Goal: Task Accomplishment & Management: Complete application form

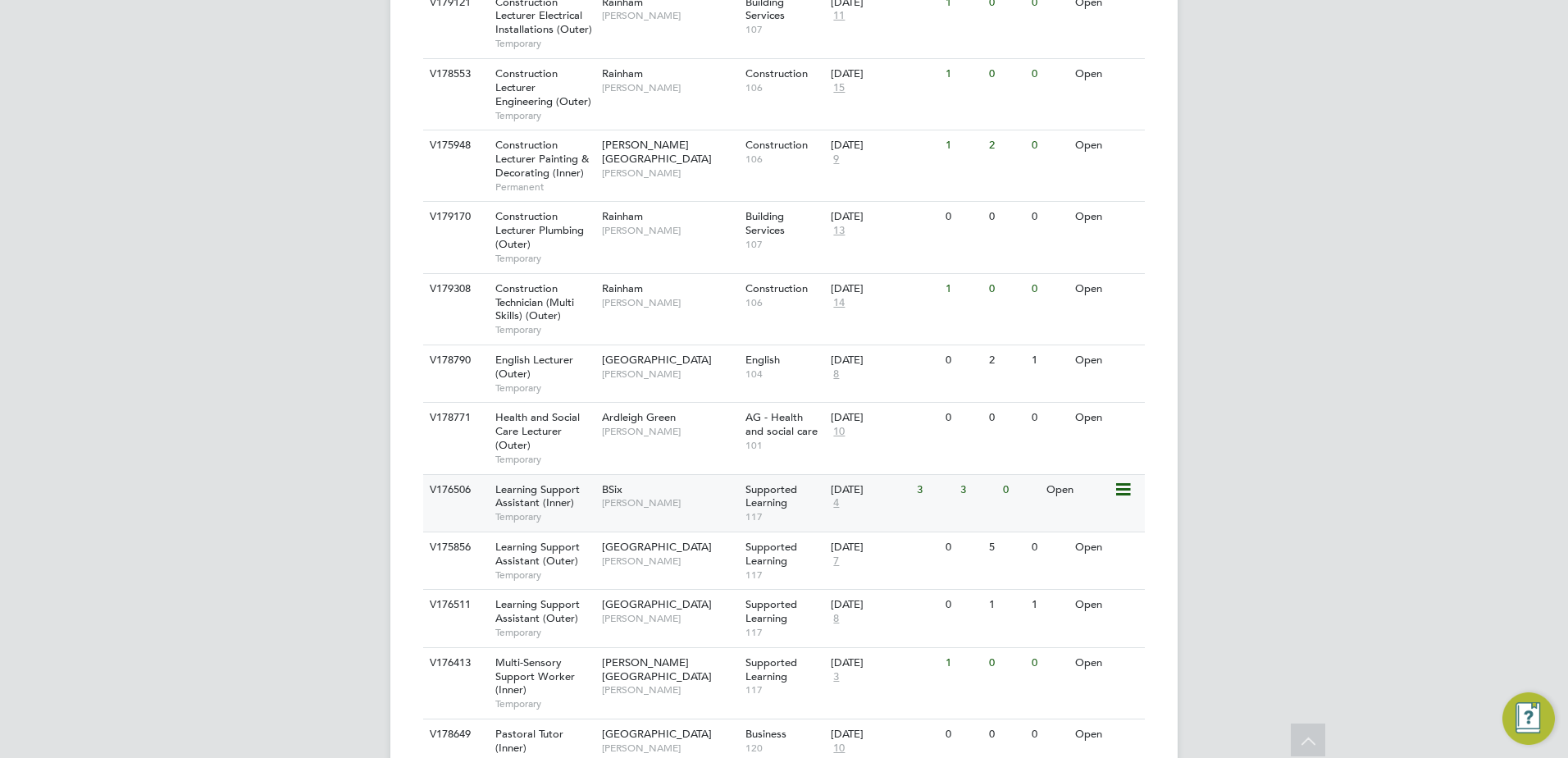
scroll to position [795, 0]
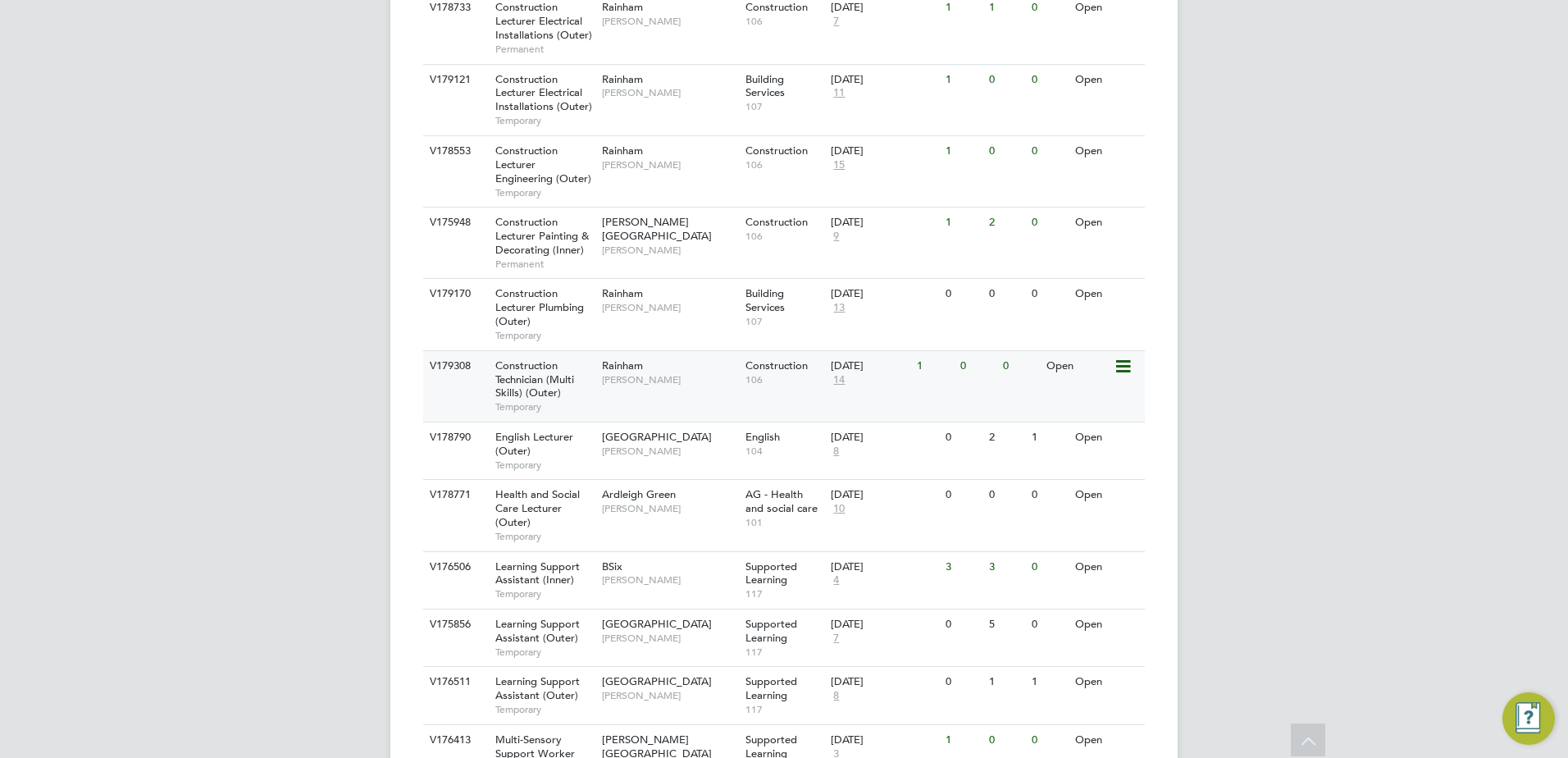
click at [572, 383] on span "Construction Technician (Multi Skills) (Outer)" at bounding box center [534, 379] width 79 height 42
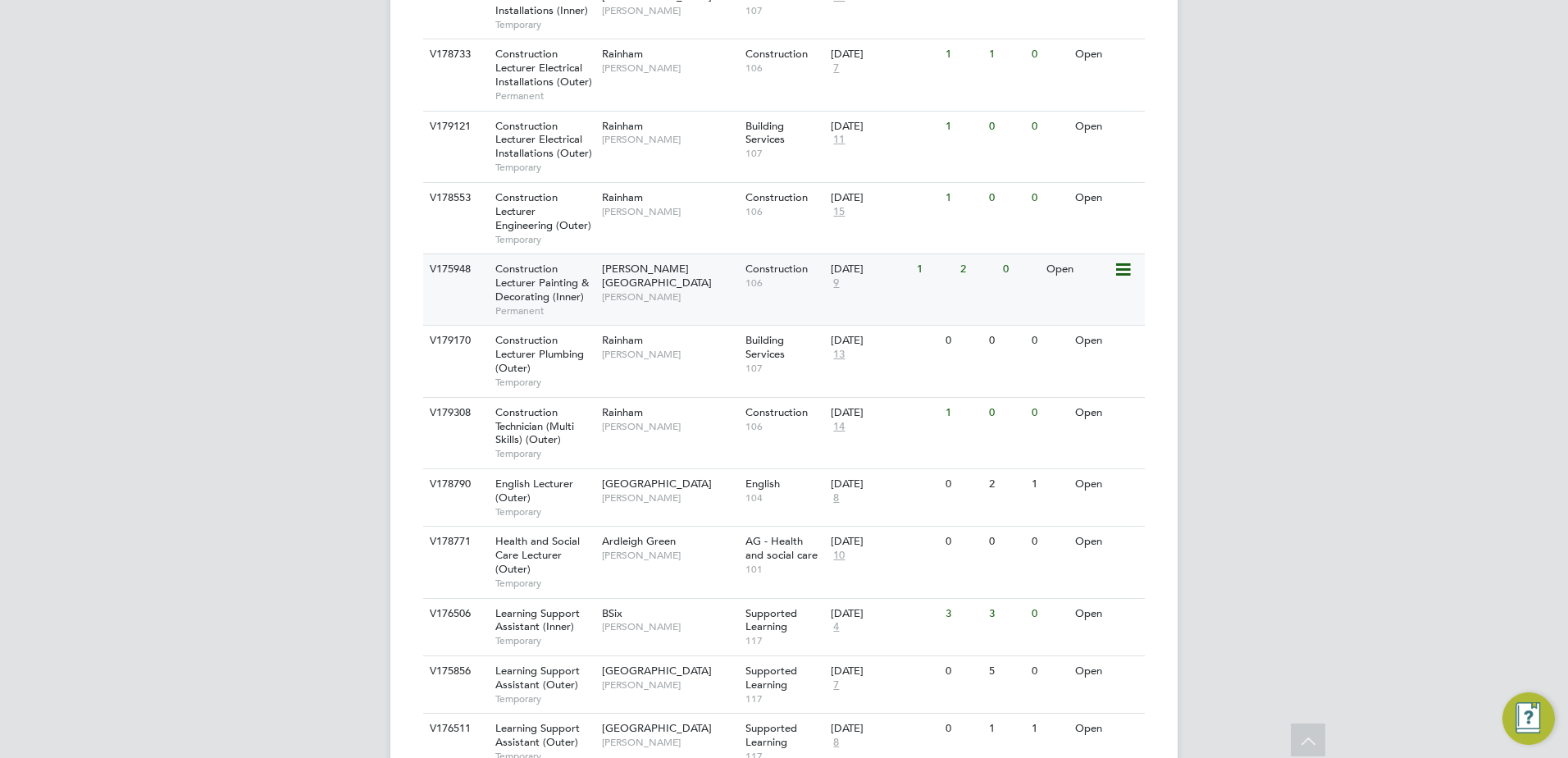
click at [540, 296] on span "Construction Lecturer Painting & Decorating (Inner)" at bounding box center [542, 283] width 94 height 42
click at [558, 296] on span "Construction Lecturer Painting & Decorating (Inner)" at bounding box center [542, 283] width 94 height 42
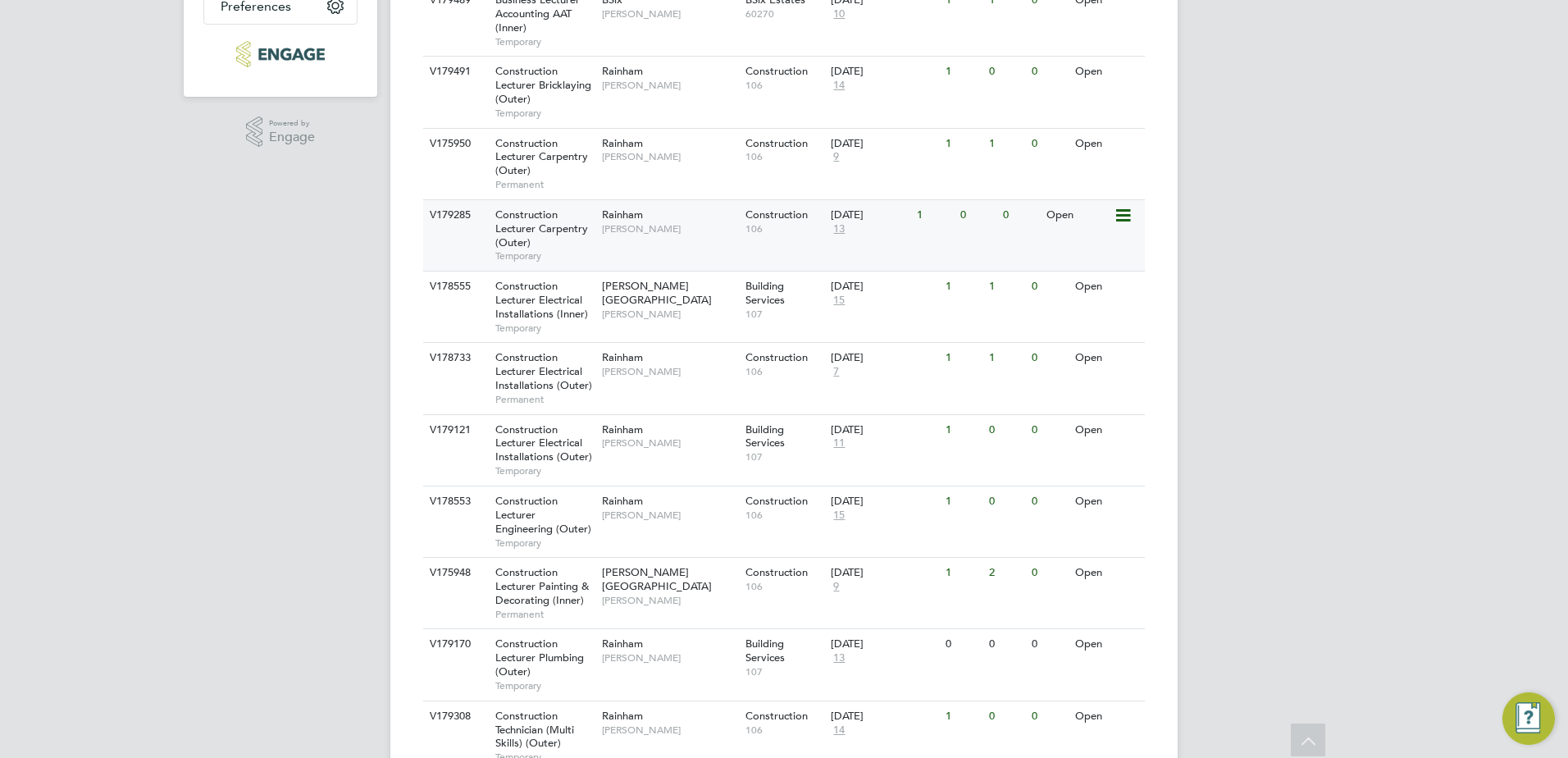
scroll to position [443, 0]
click at [534, 243] on div "Construction Lecturer Carpentry (Outer) Temporary" at bounding box center [540, 236] width 115 height 70
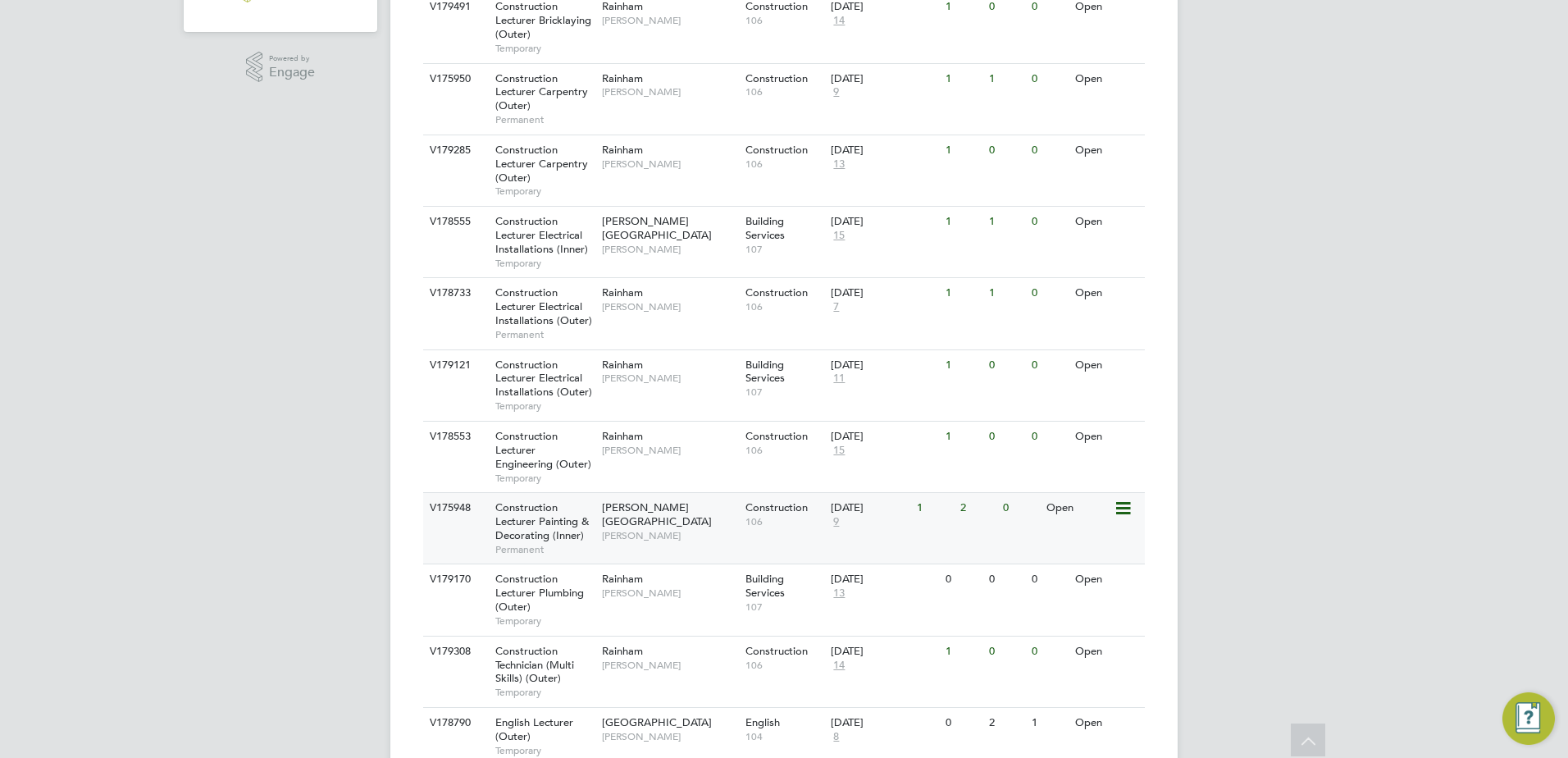
scroll to position [510, 0]
click at [526, 661] on span "Construction Technician (Multi Skills) (Outer)" at bounding box center [534, 664] width 79 height 42
click at [544, 86] on span "Construction Lecturer Carpentry (Outer)" at bounding box center [541, 91] width 93 height 42
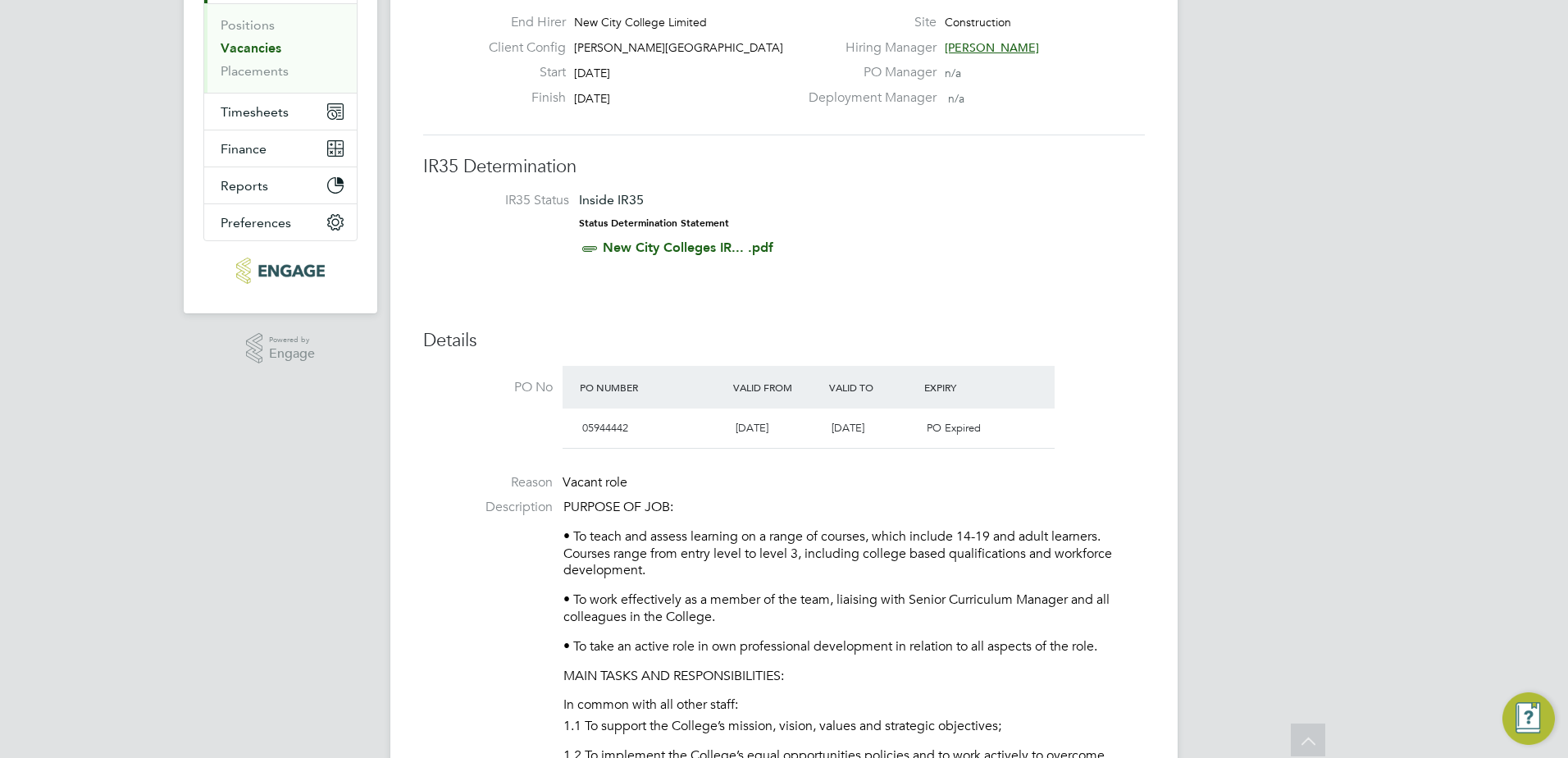
click at [707, 555] on p "• To teach and assess learning on a range of courses, which include 14-19 and a…" at bounding box center [853, 554] width 581 height 51
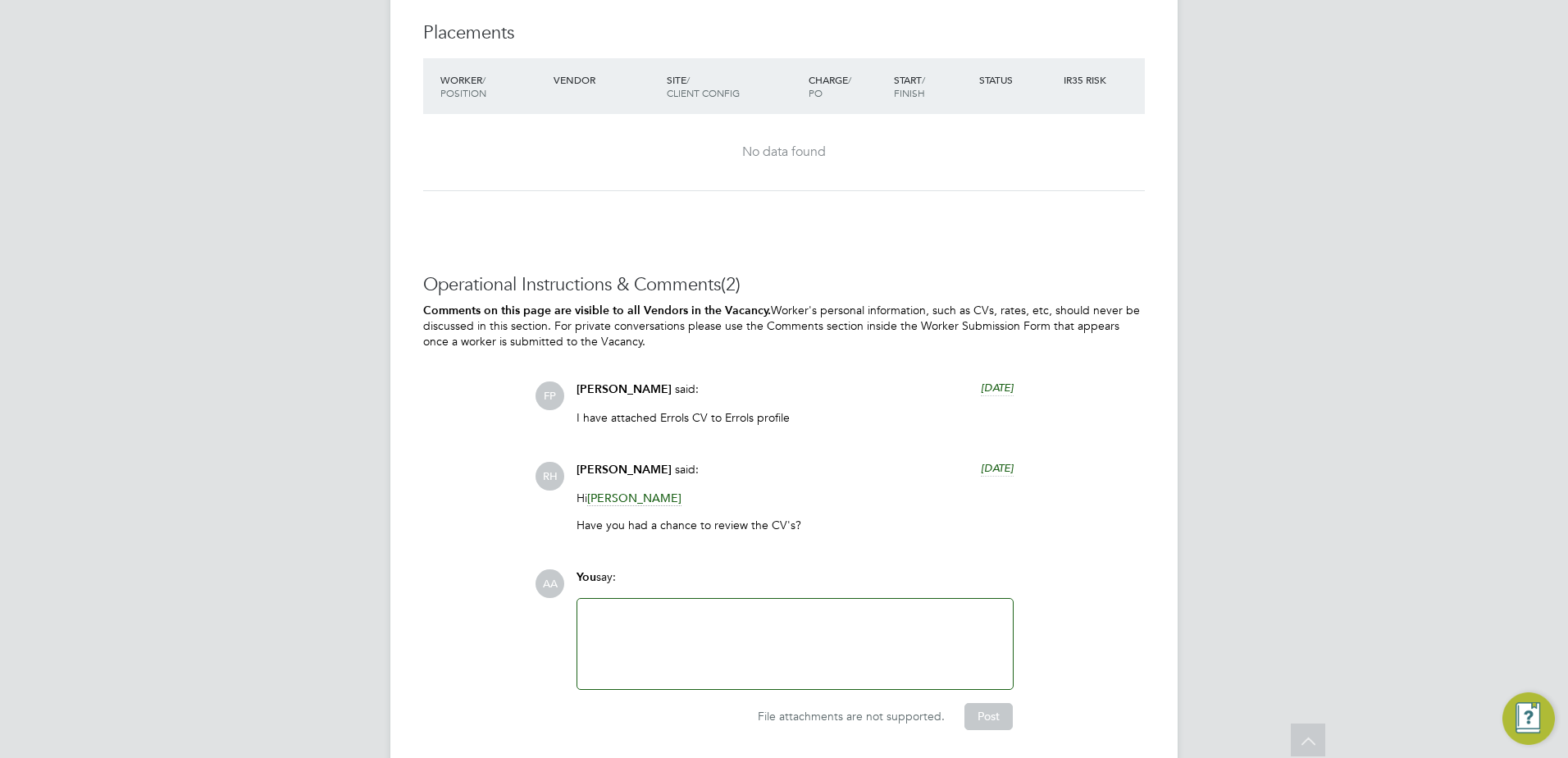
scroll to position [3072, 0]
click at [619, 416] on p "I have attached Errols CV to Errols profile" at bounding box center [794, 418] width 437 height 15
click at [600, 393] on span "[PERSON_NAME]" at bounding box center [623, 390] width 95 height 14
drag, startPoint x: 600, startPoint y: 393, endPoint x: 643, endPoint y: 411, distance: 46.6
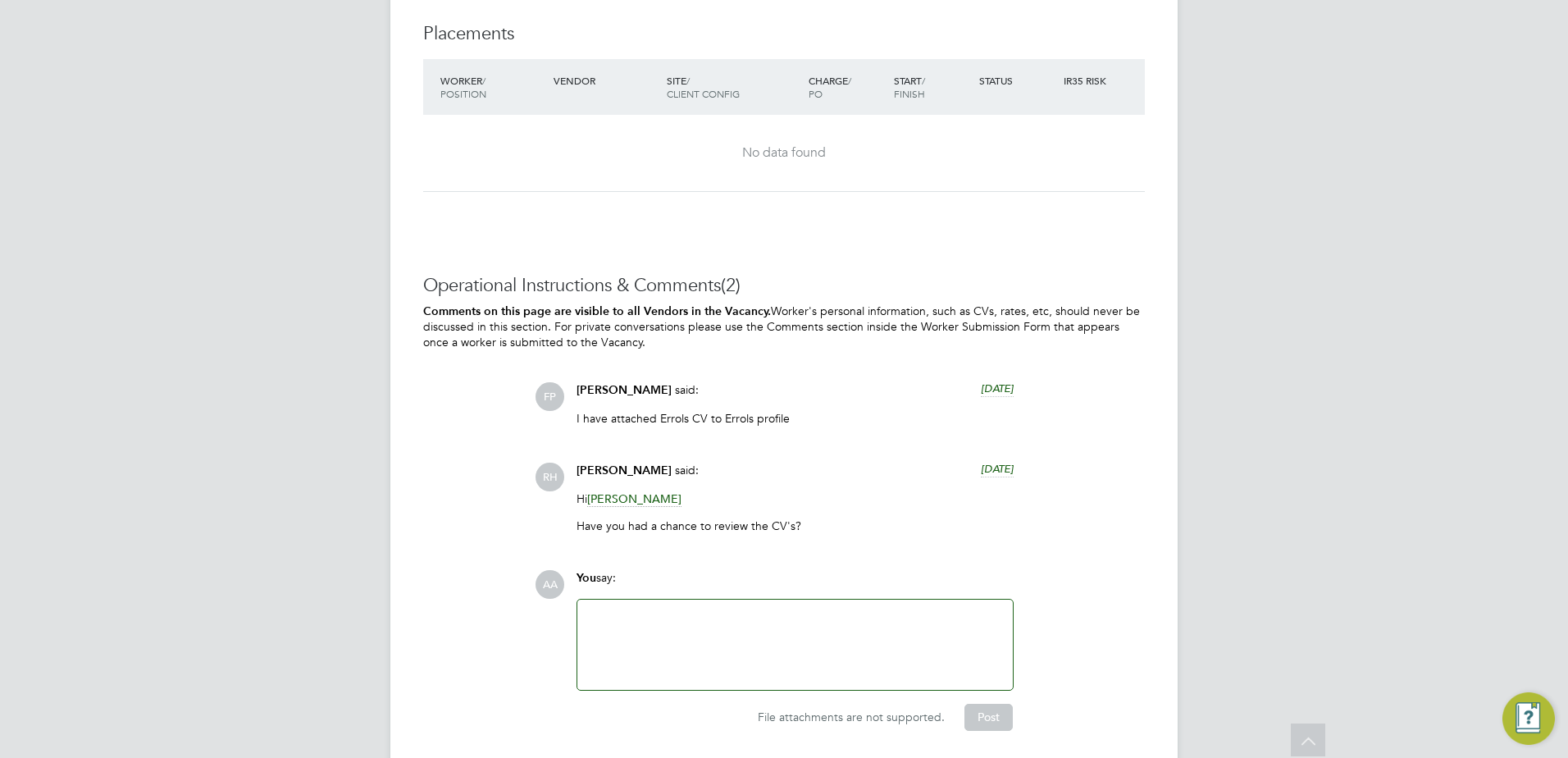
click at [643, 411] on p "I have attached Errols CV to Errols profile" at bounding box center [794, 418] width 437 height 15
click at [653, 416] on p "I have attached Errols CV to Errols profile" at bounding box center [794, 418] width 437 height 15
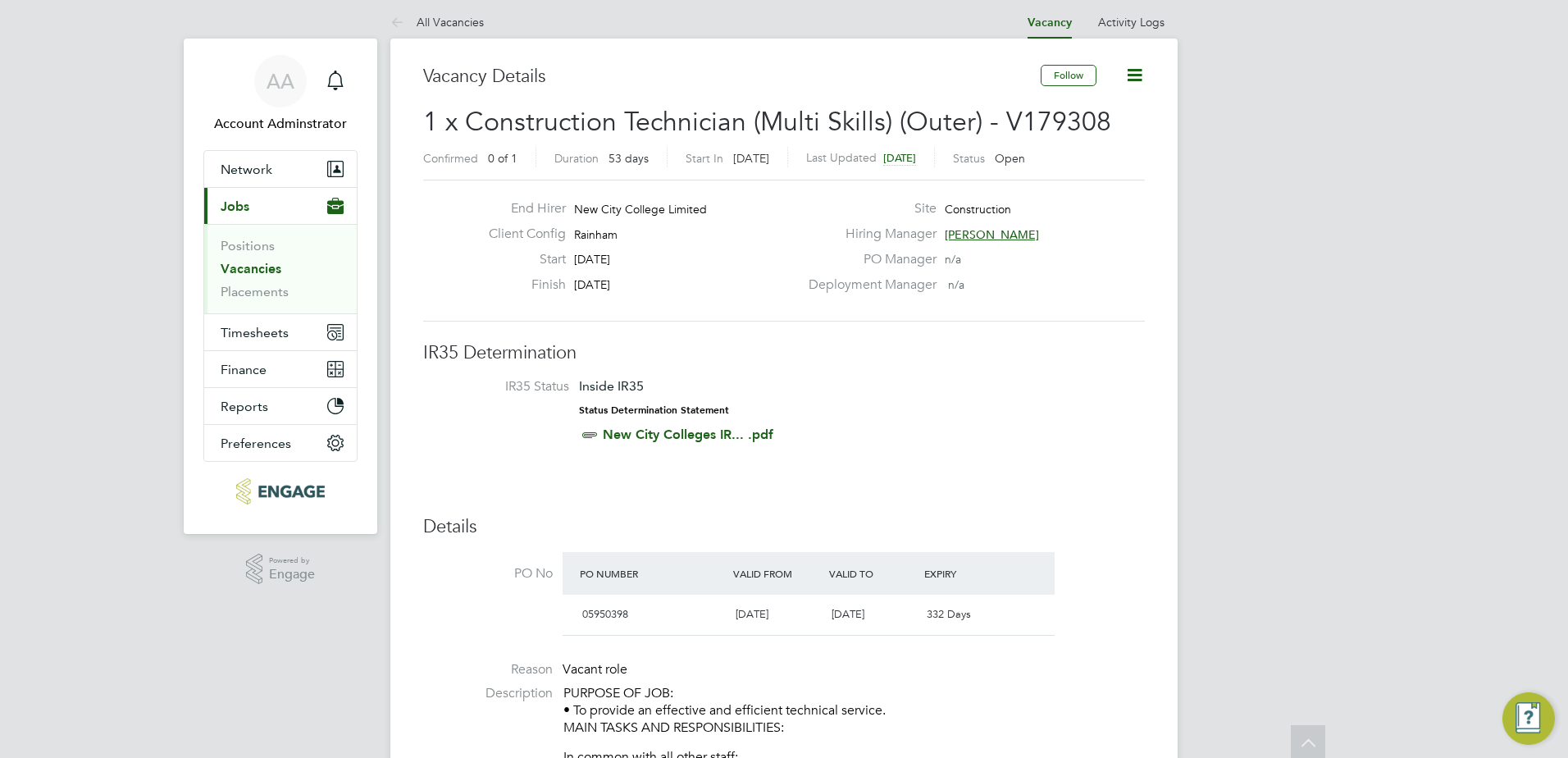
scroll to position [0, 0]
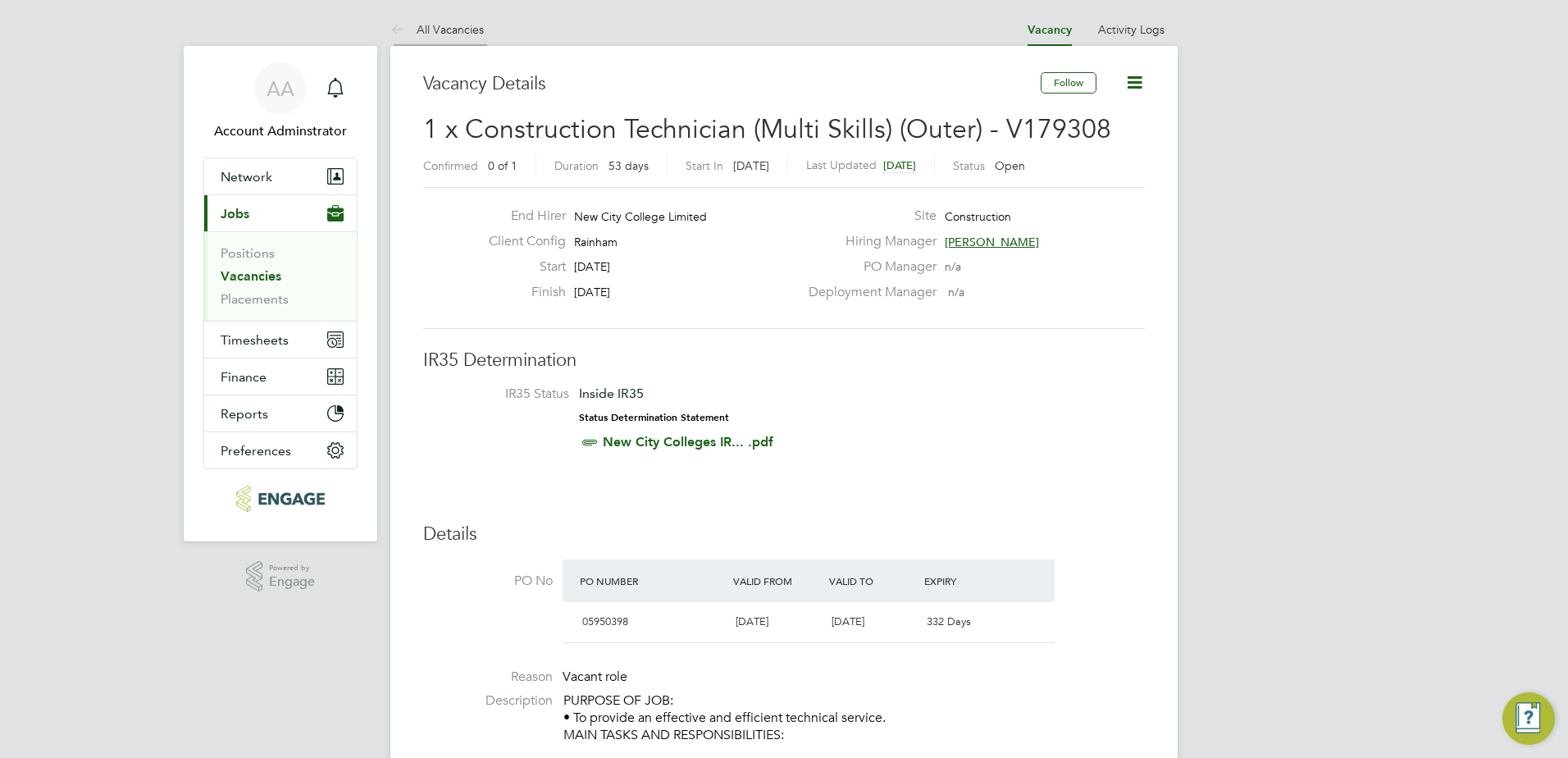
click at [427, 30] on link "All Vacancies" at bounding box center [437, 29] width 94 height 15
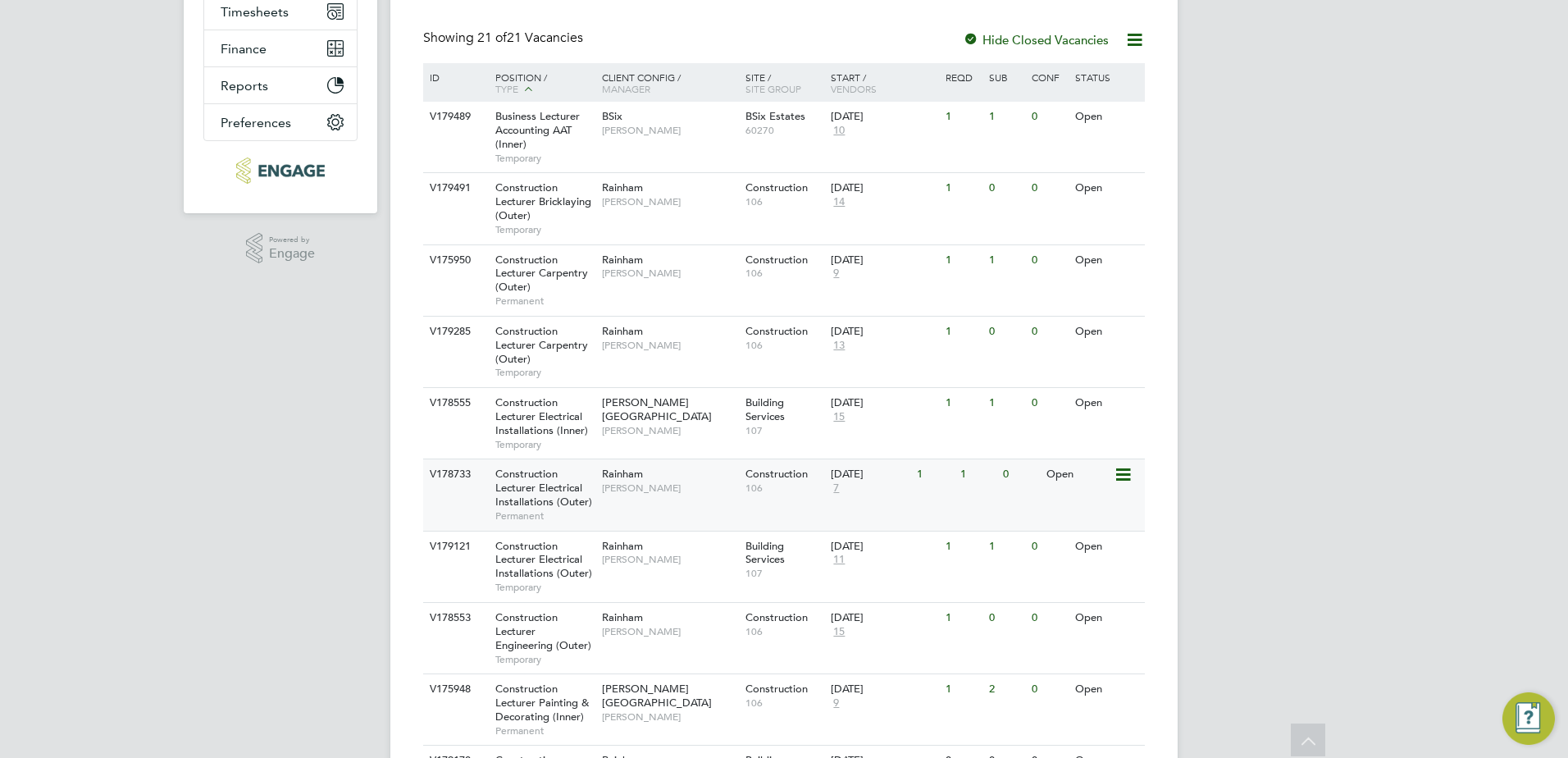
scroll to position [492, 0]
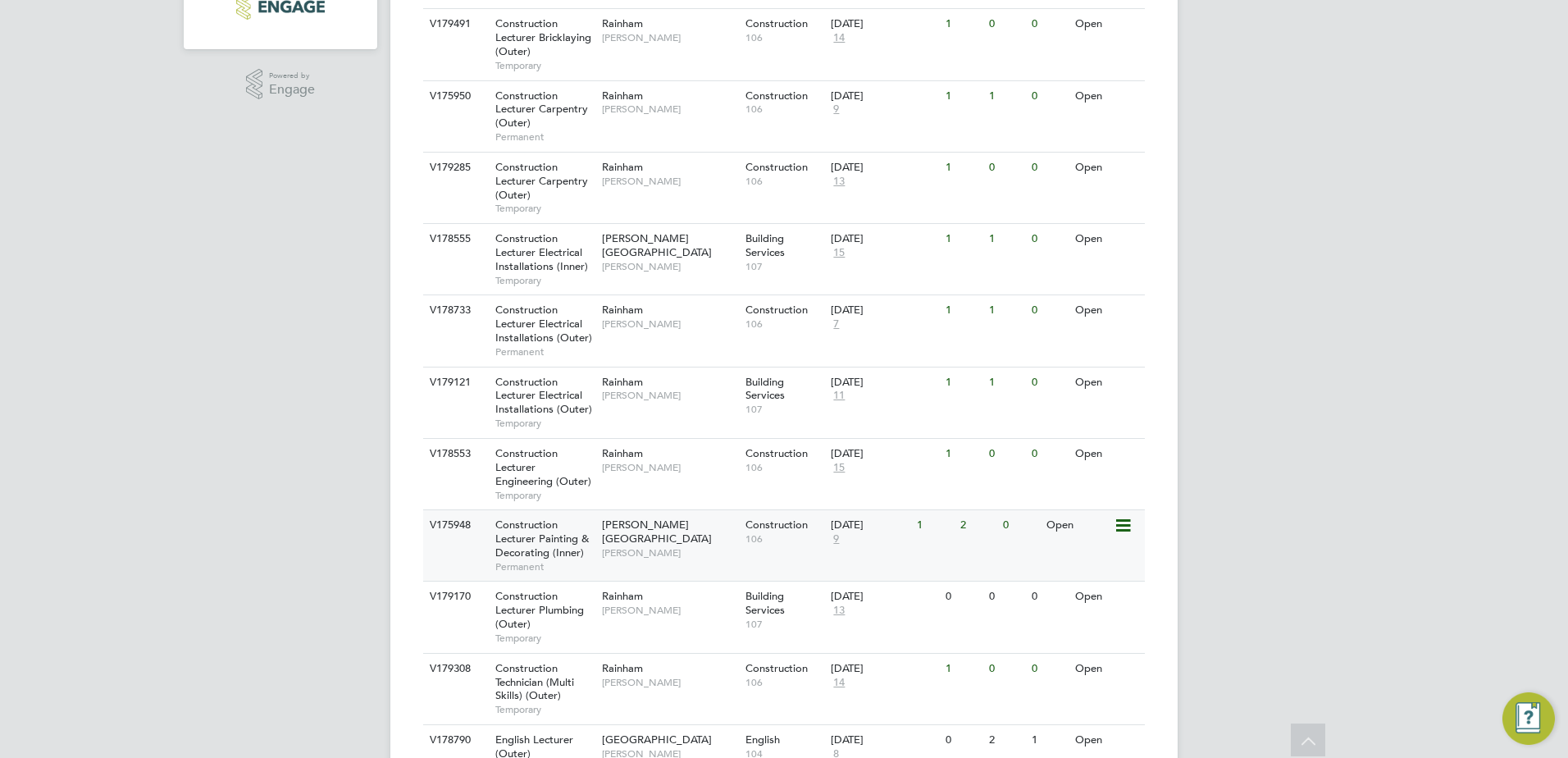
click at [455, 555] on div "V175948 Construction Lecturer Painting & Decorating (Inner) Permanent Hackney C…" at bounding box center [784, 545] width 722 height 71
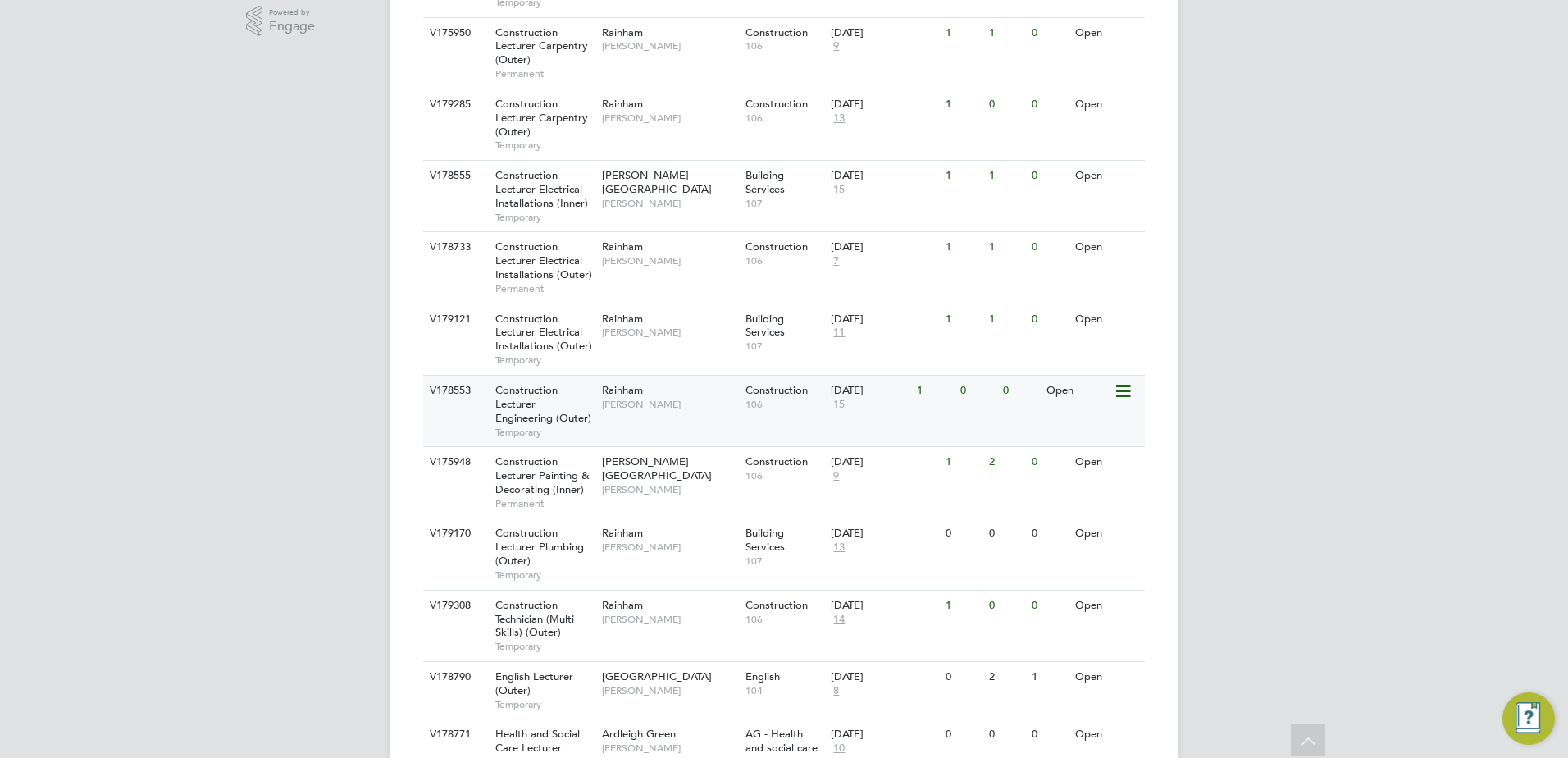
scroll to position [575, 0]
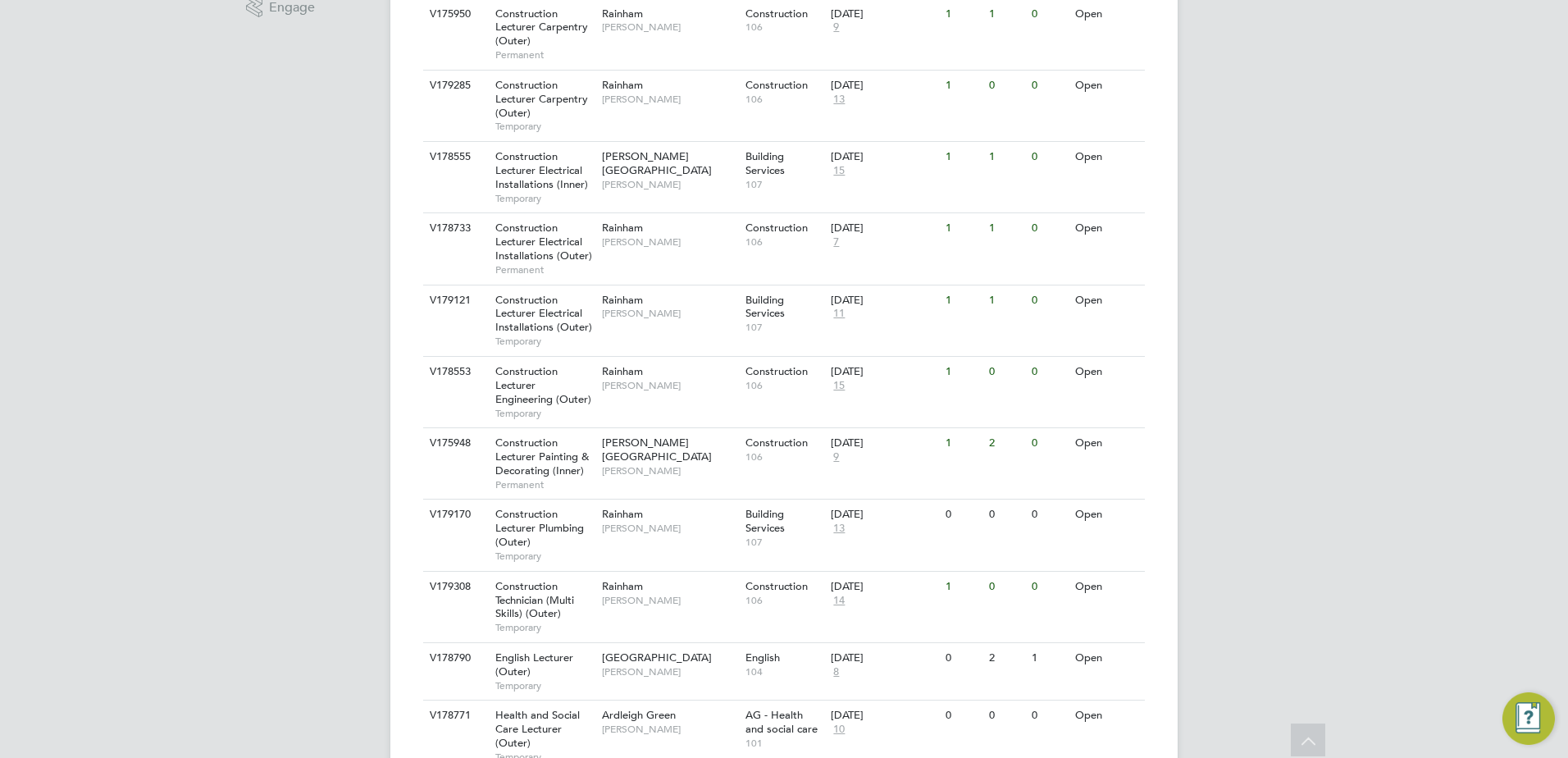
click at [1291, 441] on div "AA Account Adminstrator Notifications Applications: Network Team Members Busine…" at bounding box center [784, 366] width 1568 height 1881
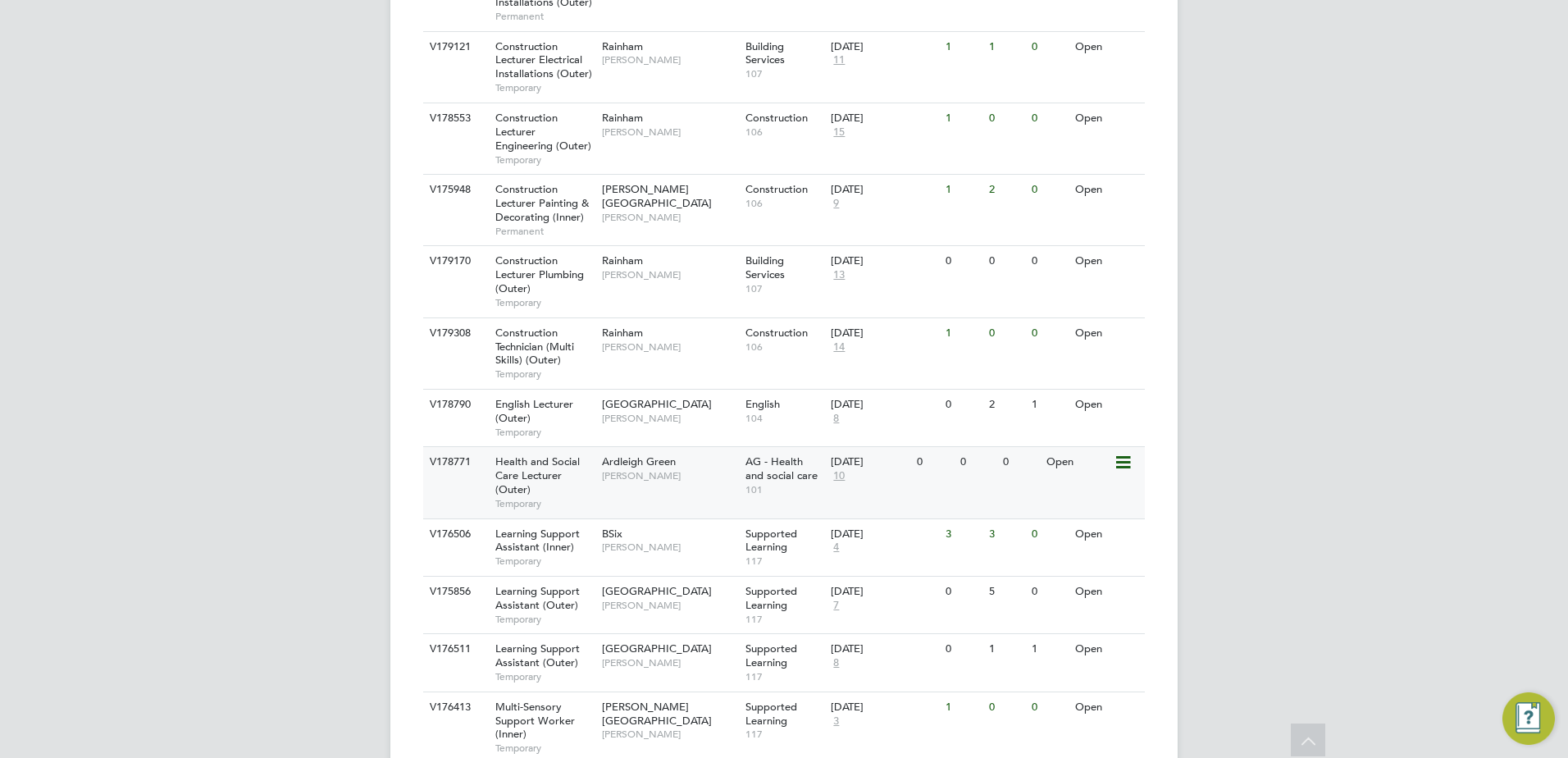
scroll to position [808, 0]
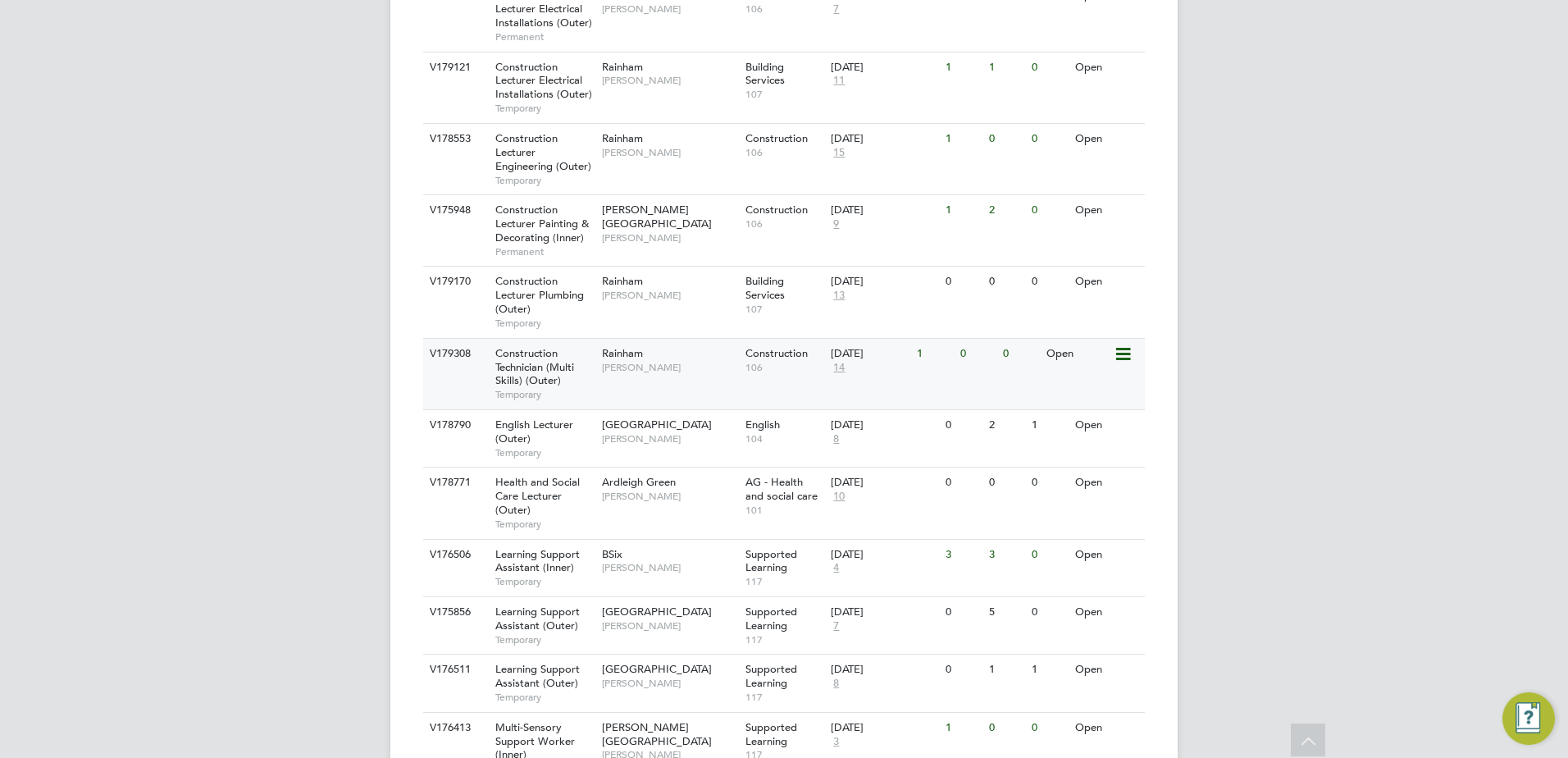
click at [539, 372] on span "Construction Technician (Multi Skills) (Outer)" at bounding box center [534, 367] width 79 height 42
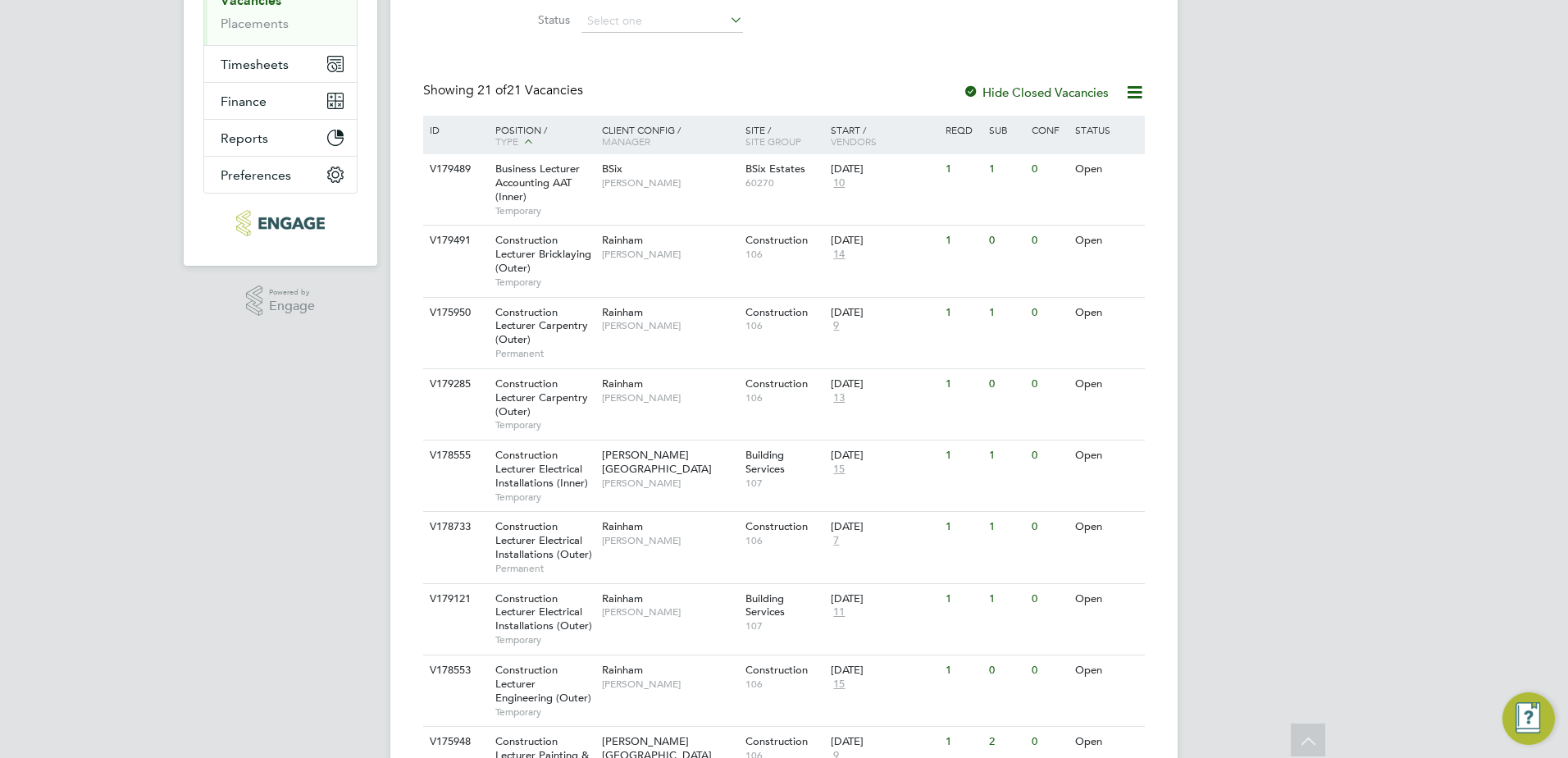
scroll to position [275, 0]
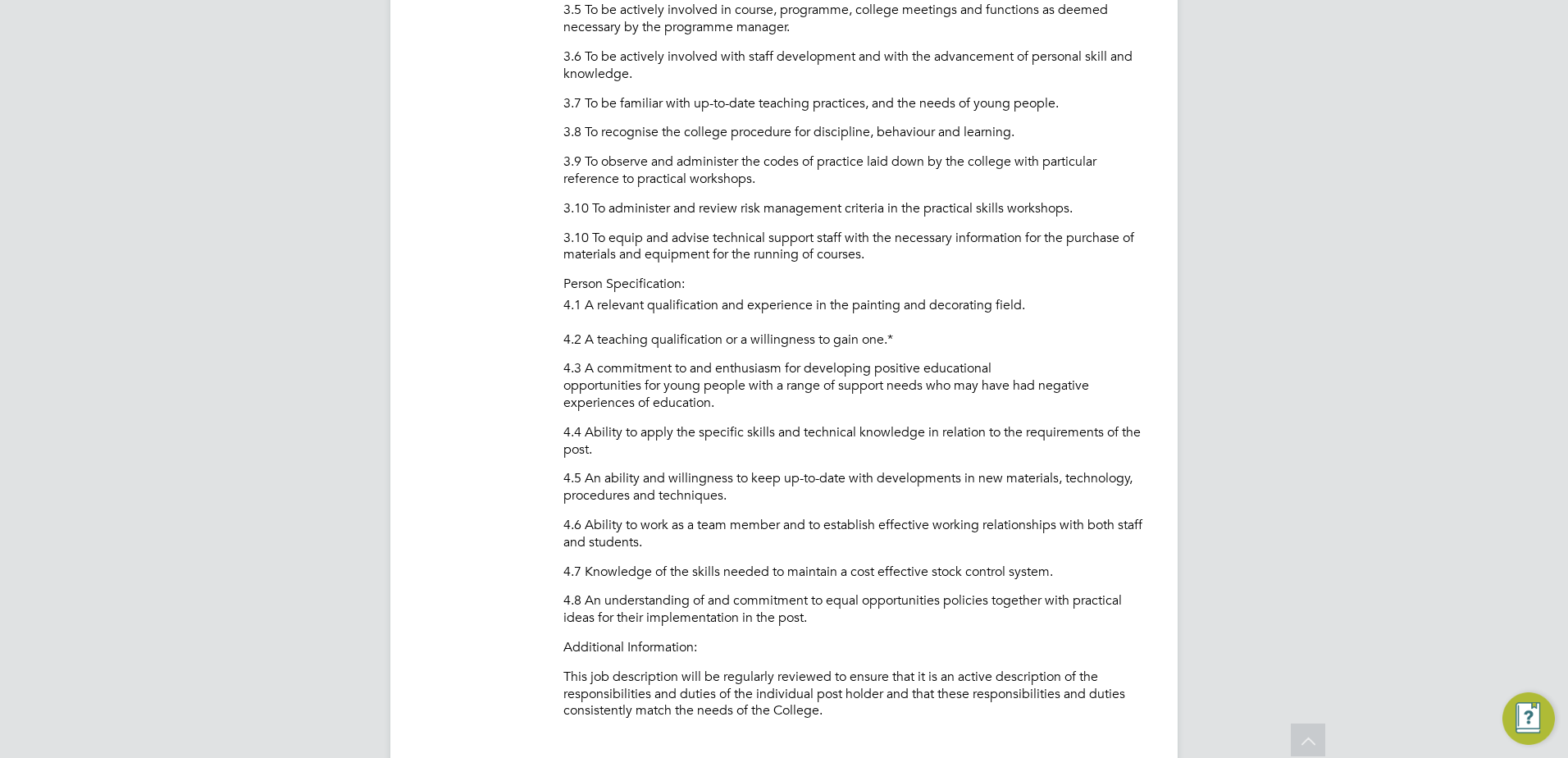
scroll to position [2297, 0]
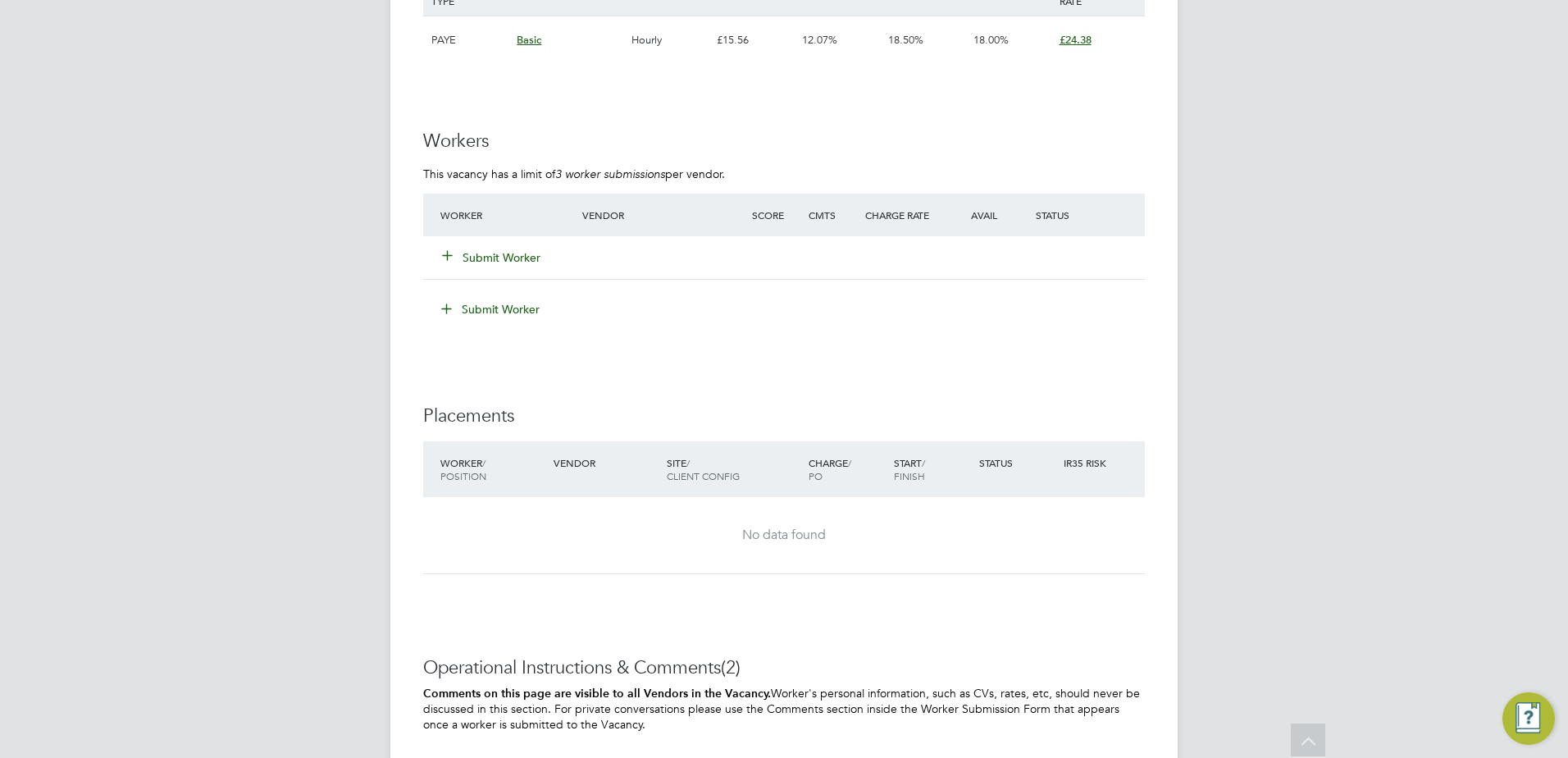
scroll to position [2691, 0]
click at [493, 253] on button "Submit Worker" at bounding box center [492, 256] width 98 height 17
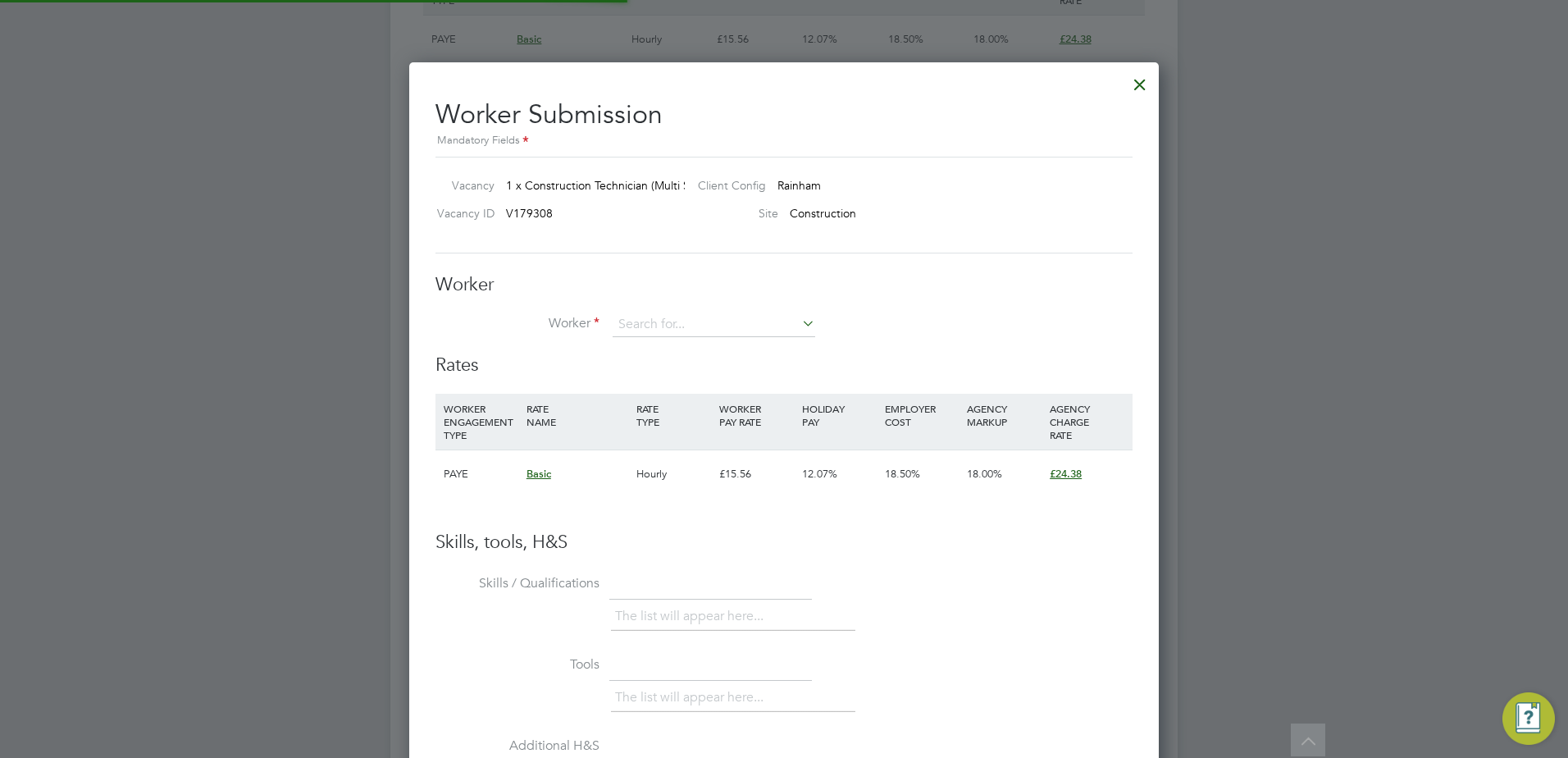
scroll to position [996, 751]
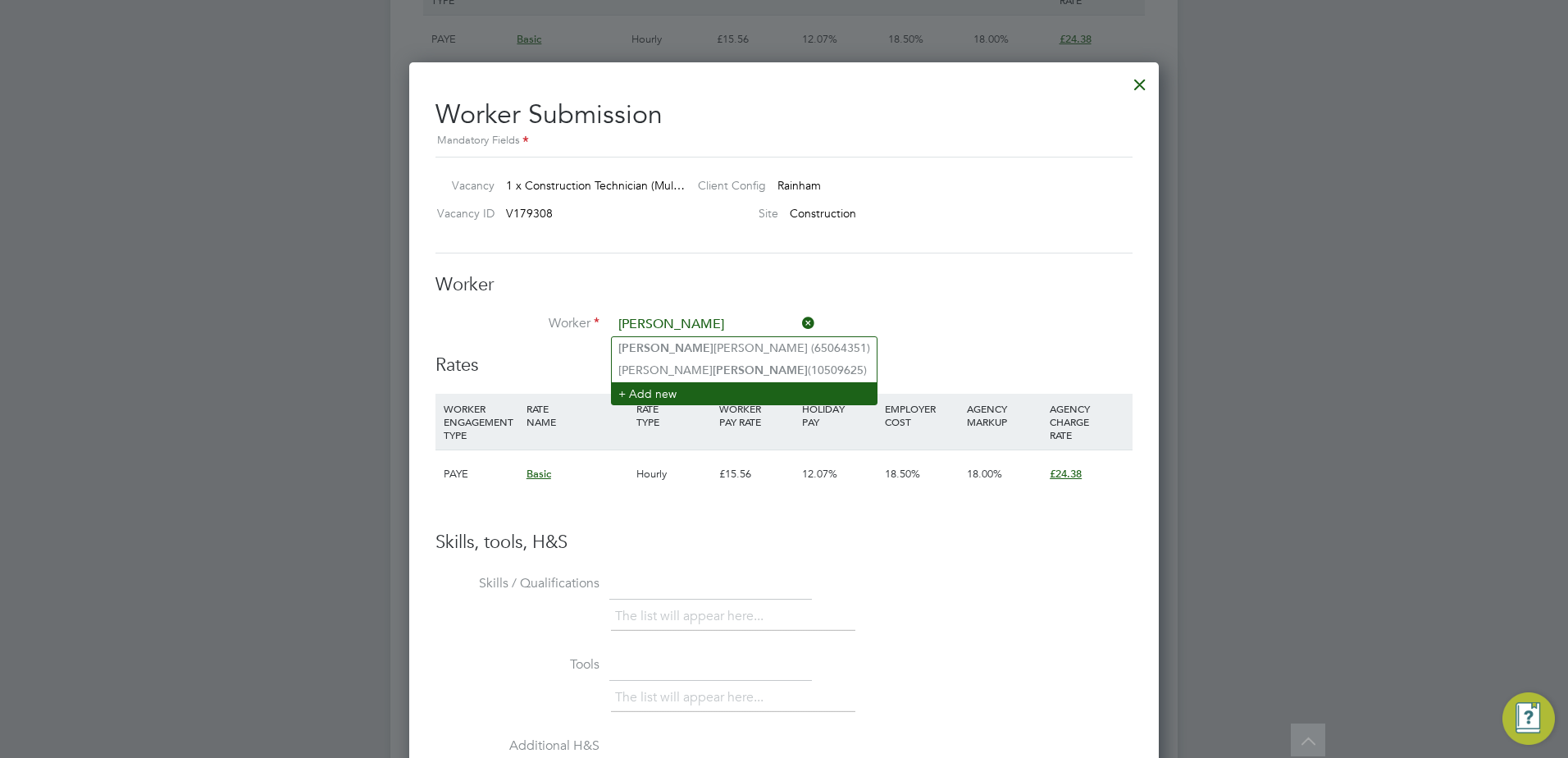
type input "Paul"
click at [649, 396] on li "+ Add new" at bounding box center [744, 393] width 265 height 22
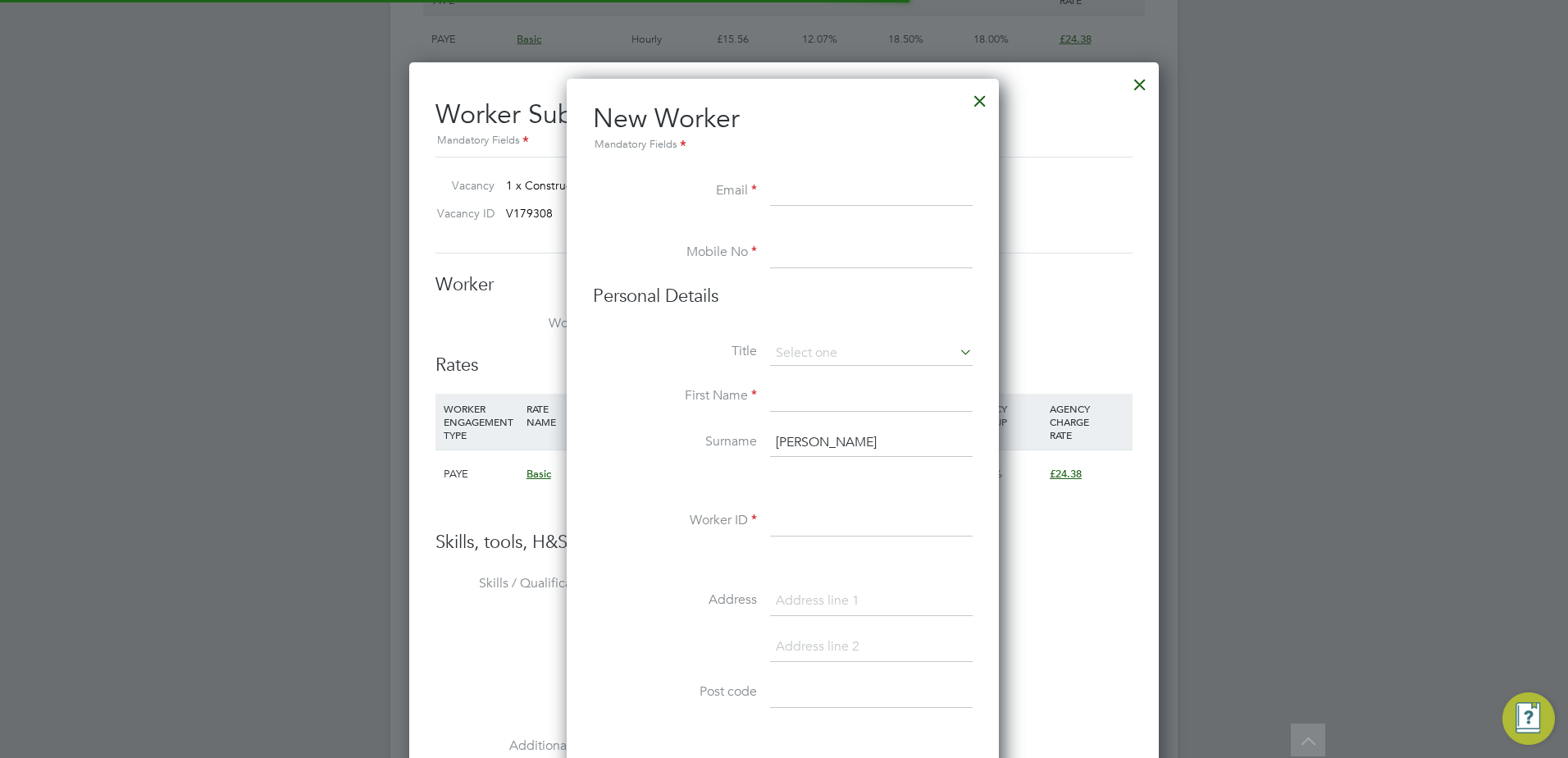
scroll to position [1396, 434]
paste input "paularchenoul@googlemail.co.uk"
type input "paularchenoul@googlemail.co.uk"
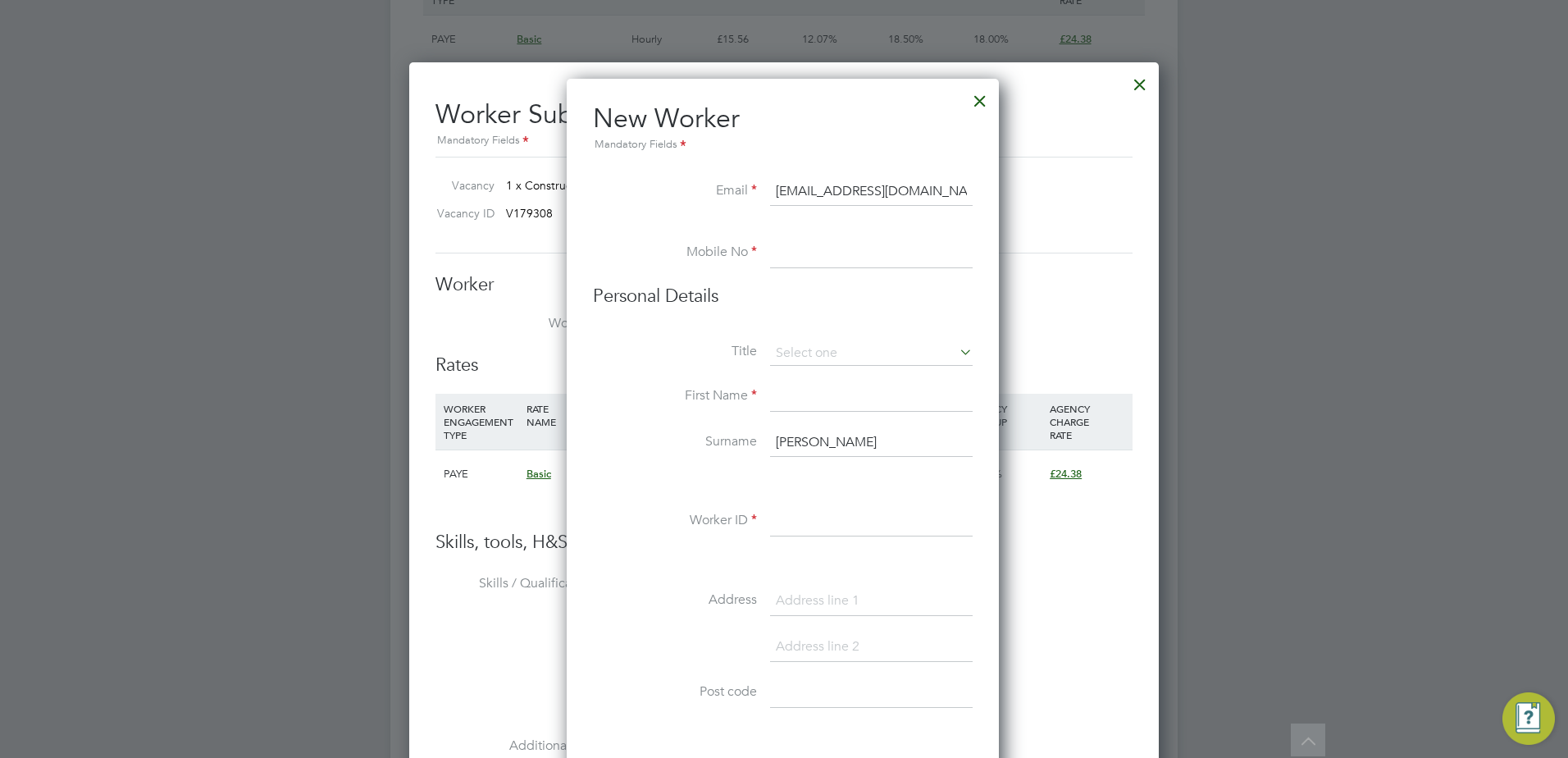
scroll to position [0, 3]
type input "07732414767"
type input "Paul"
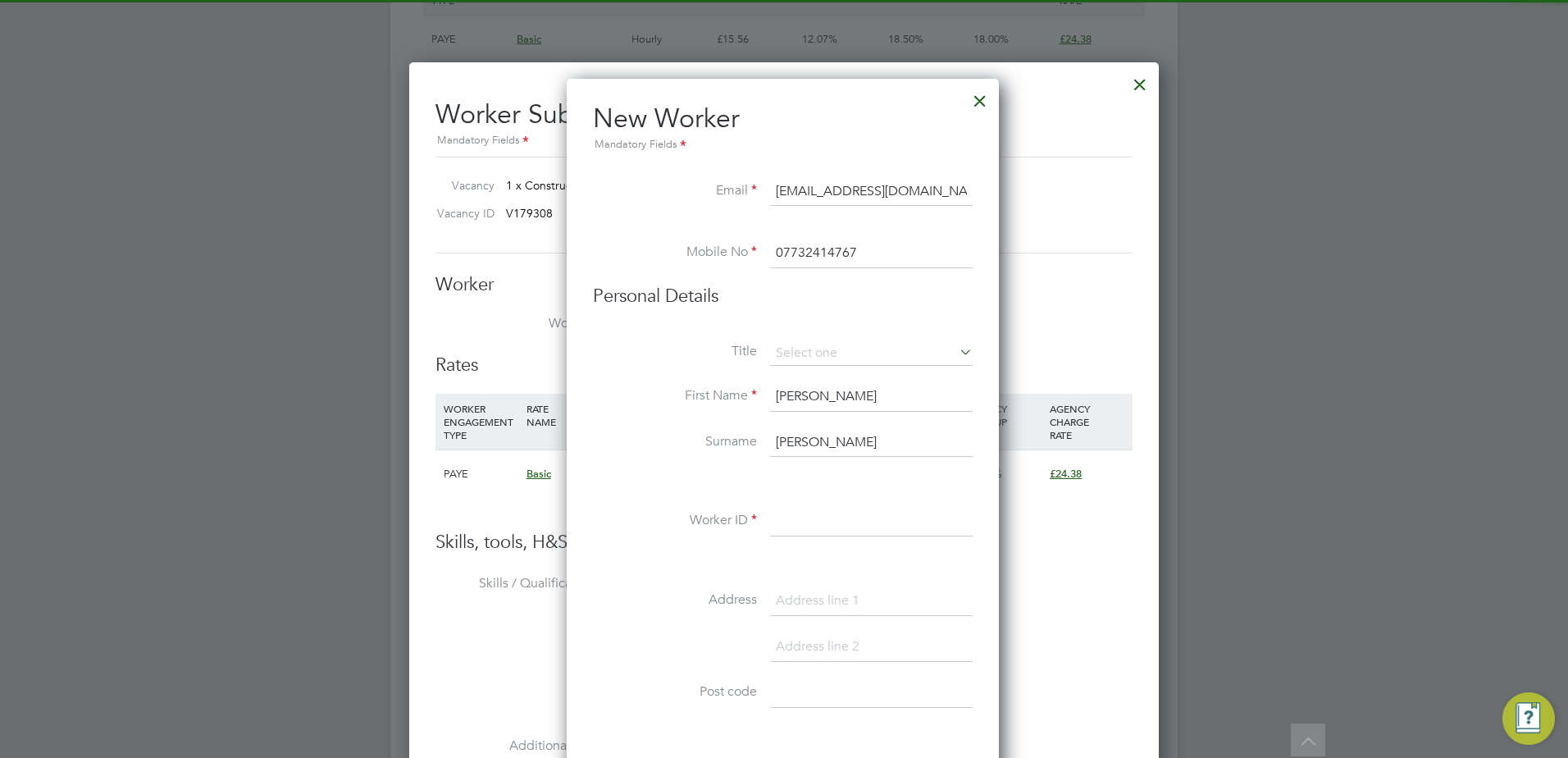
type input "paularchenoul@googlemail.co.uk"
click at [648, 228] on li at bounding box center [782, 230] width 380 height 17
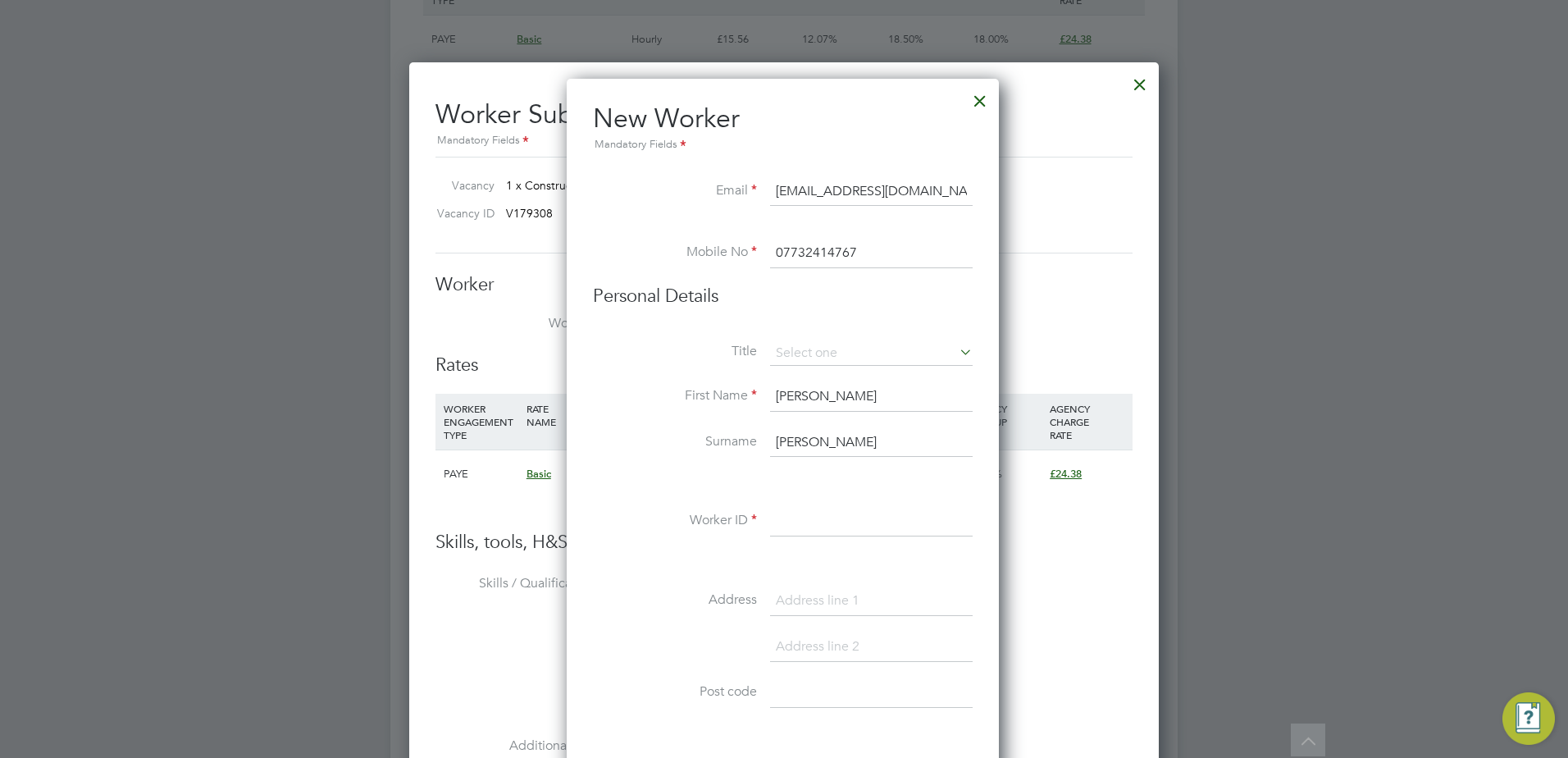
click at [809, 438] on input "Paul" at bounding box center [870, 443] width 202 height 30
type input "Archenoul"
click at [798, 346] on input at bounding box center [870, 354] width 202 height 24
click at [816, 371] on li "Mr" at bounding box center [870, 376] width 204 height 22
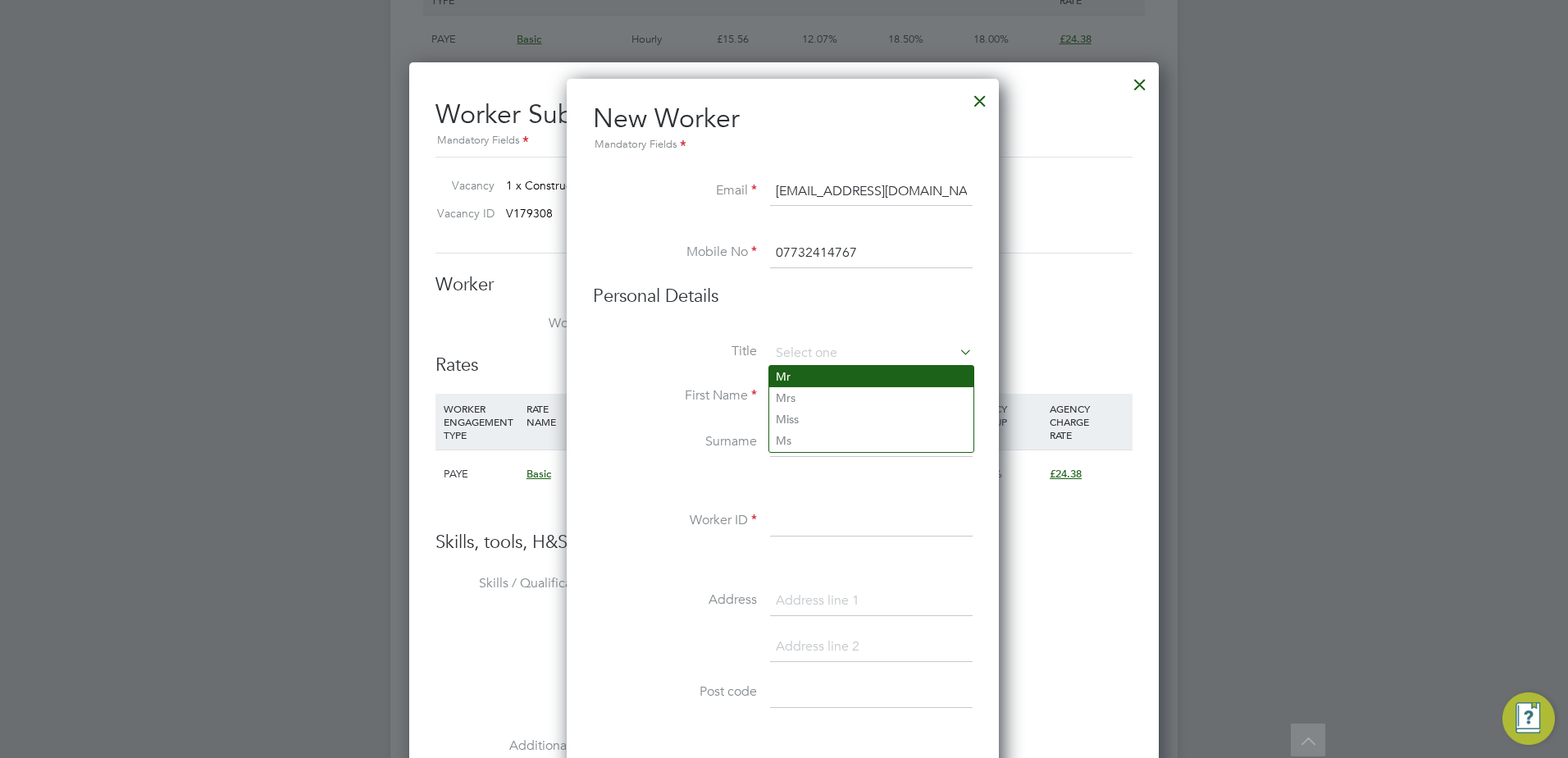
type input "Mr"
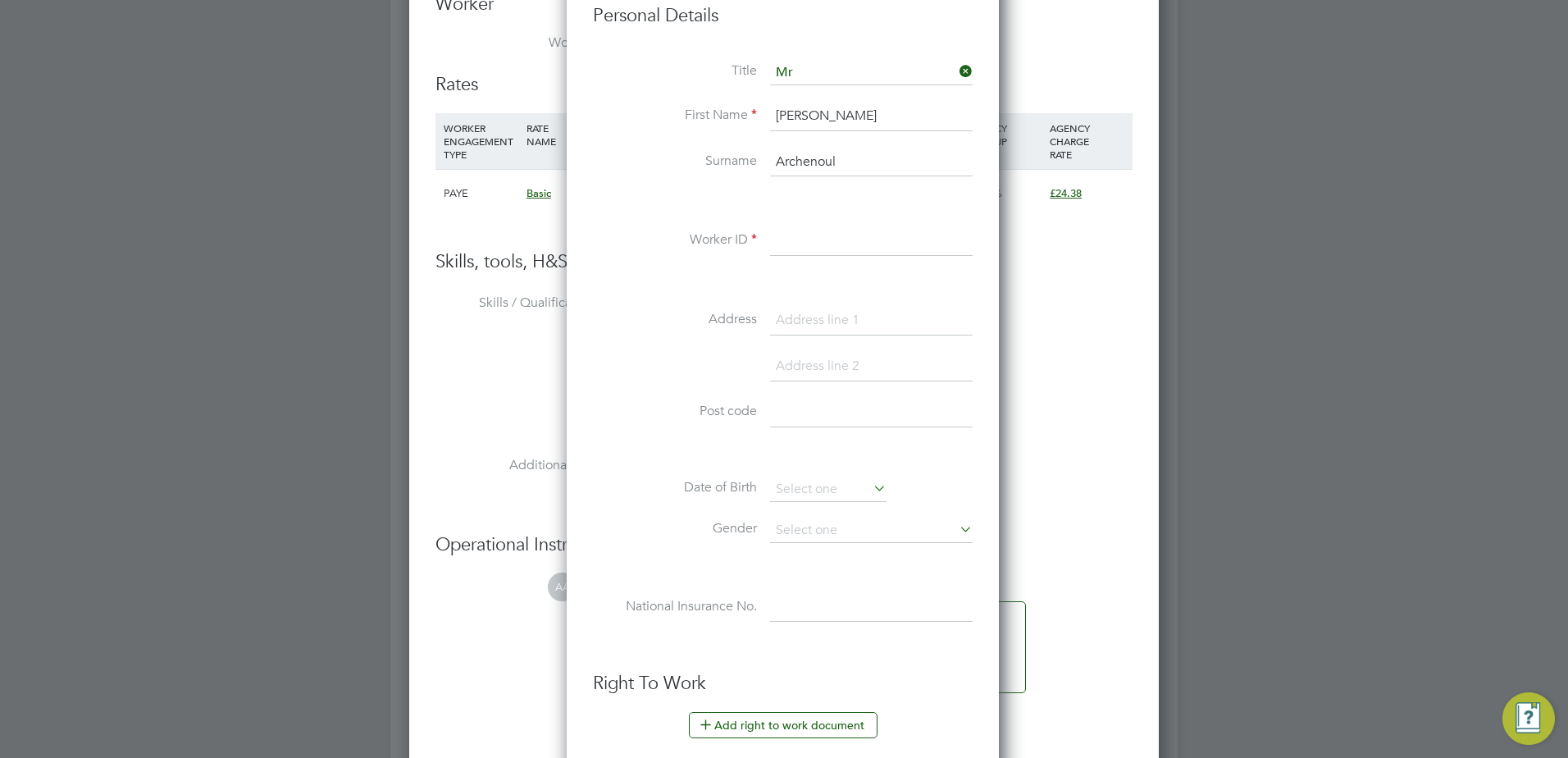
scroll to position [2974, 0]
click at [795, 244] on input at bounding box center [870, 239] width 202 height 30
paste input "45816391"
type input "45816391"
click at [617, 371] on li at bounding box center [782, 372] width 380 height 46
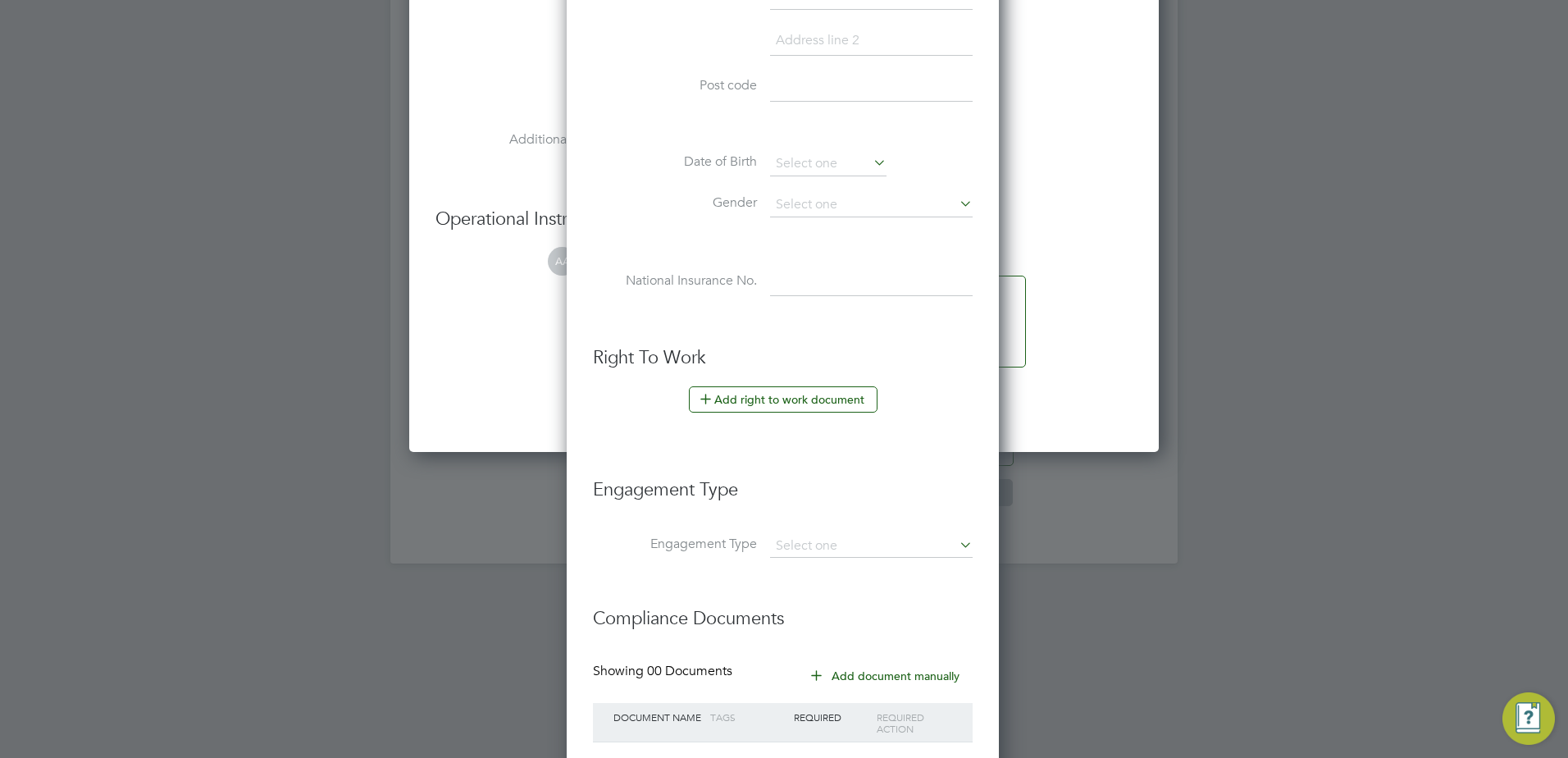
scroll to position [3408, 0]
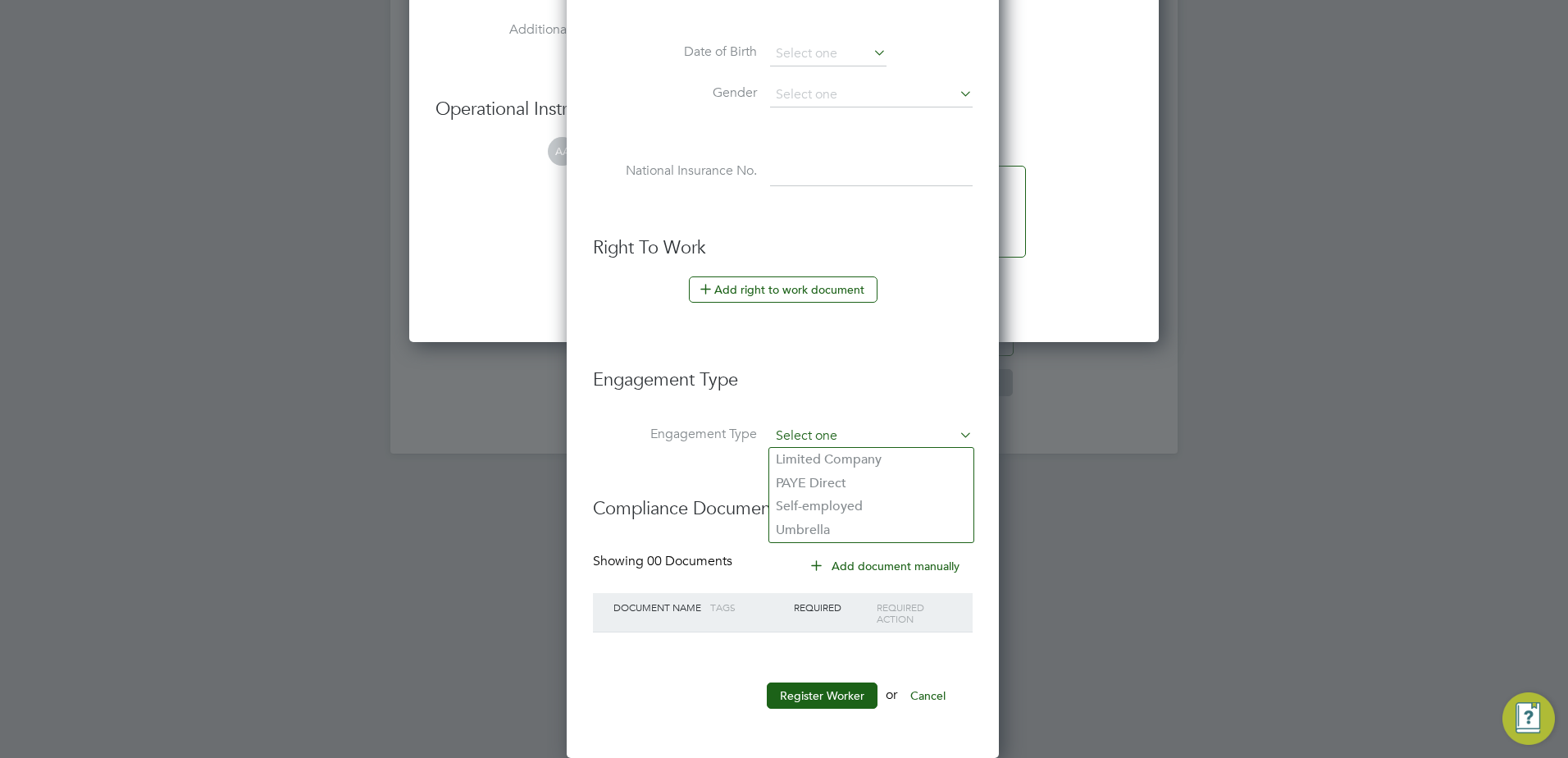
click at [808, 438] on input at bounding box center [870, 436] width 202 height 23
click at [813, 481] on li "PAYE Direct" at bounding box center [870, 483] width 204 height 23
type input "PAYE Direct"
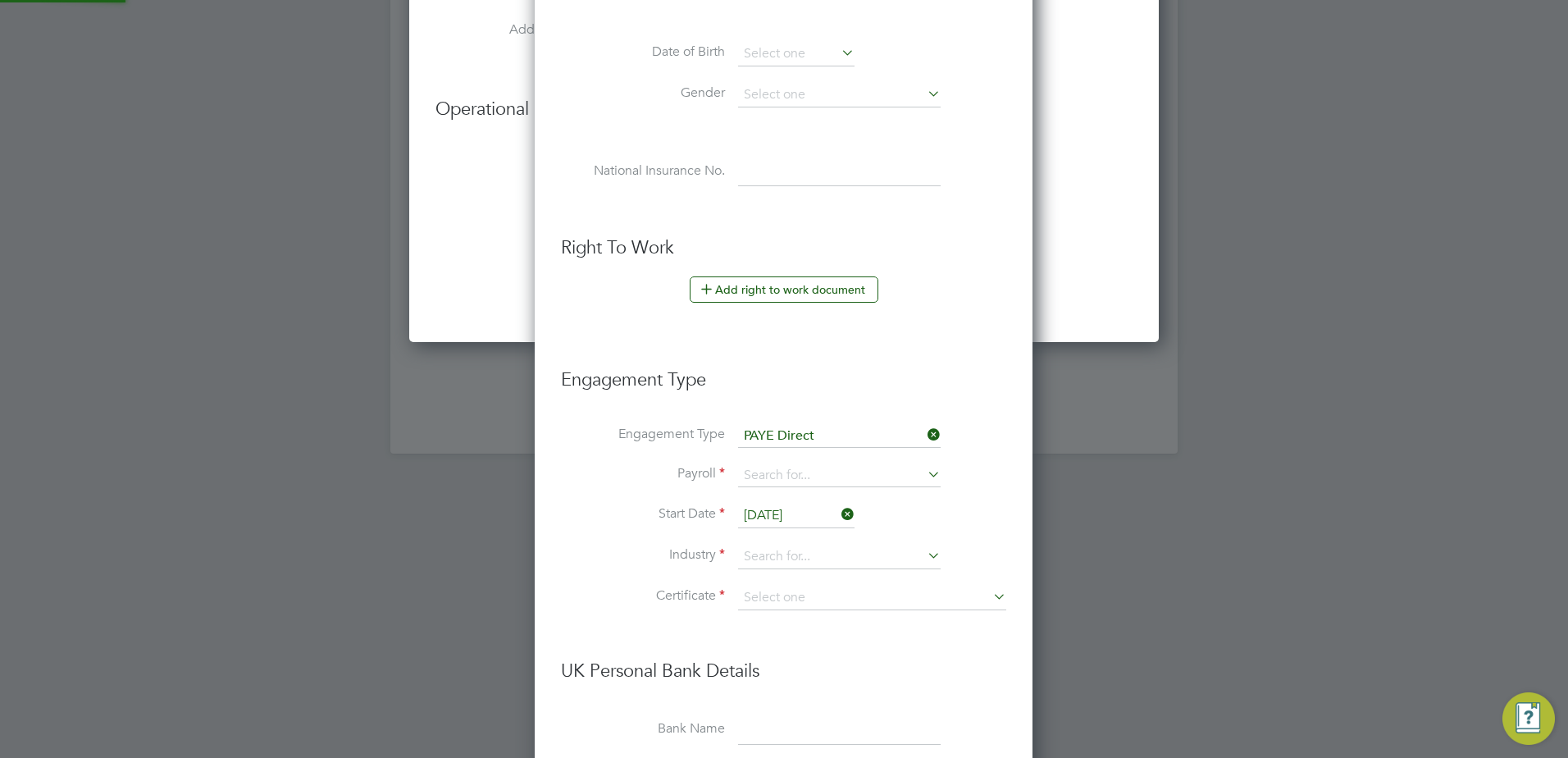
scroll to position [1877, 500]
click at [924, 429] on icon at bounding box center [924, 435] width 0 height 23
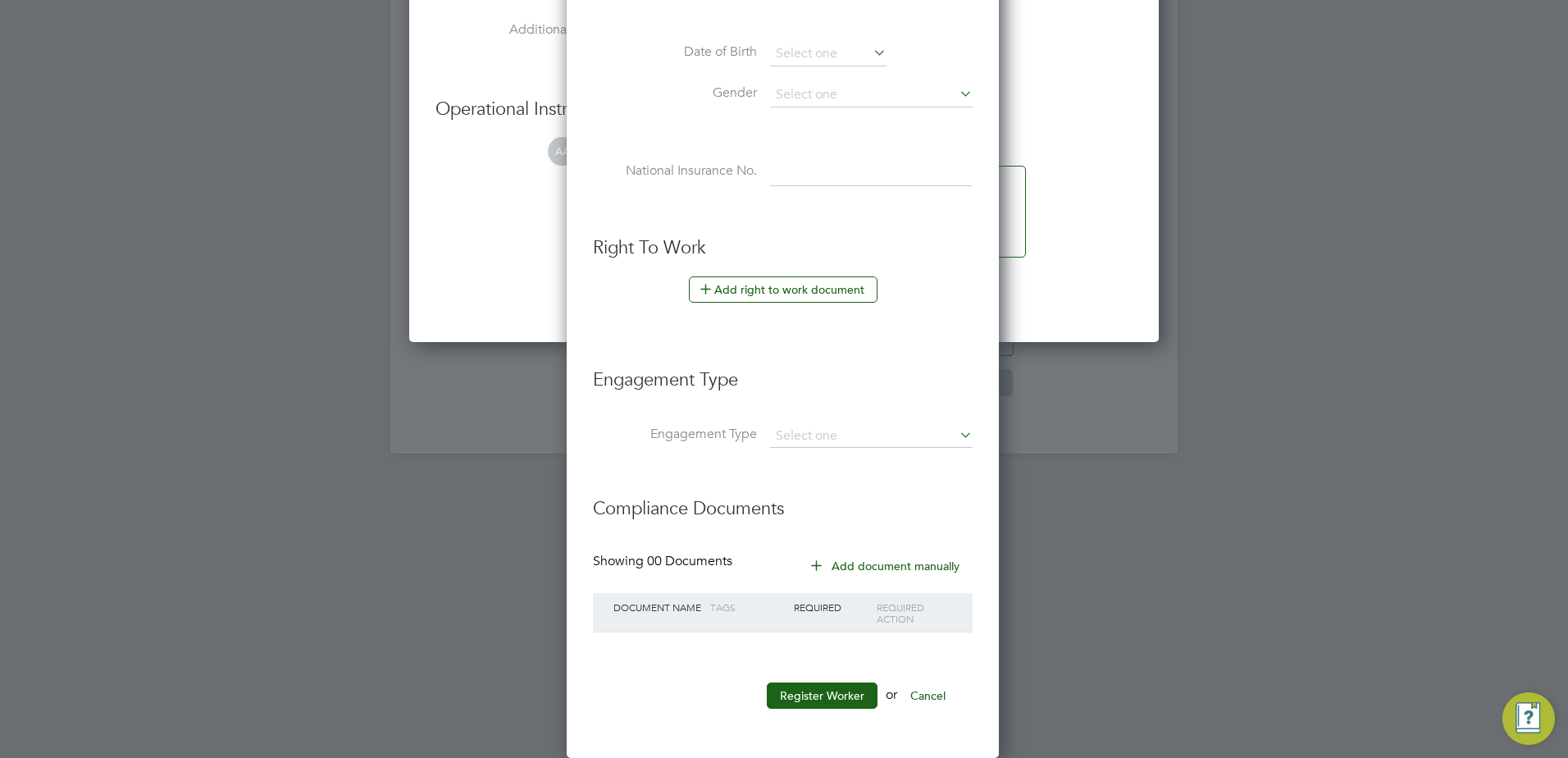
scroll to position [8, 8]
click at [828, 703] on button "Register Worker" at bounding box center [821, 695] width 110 height 26
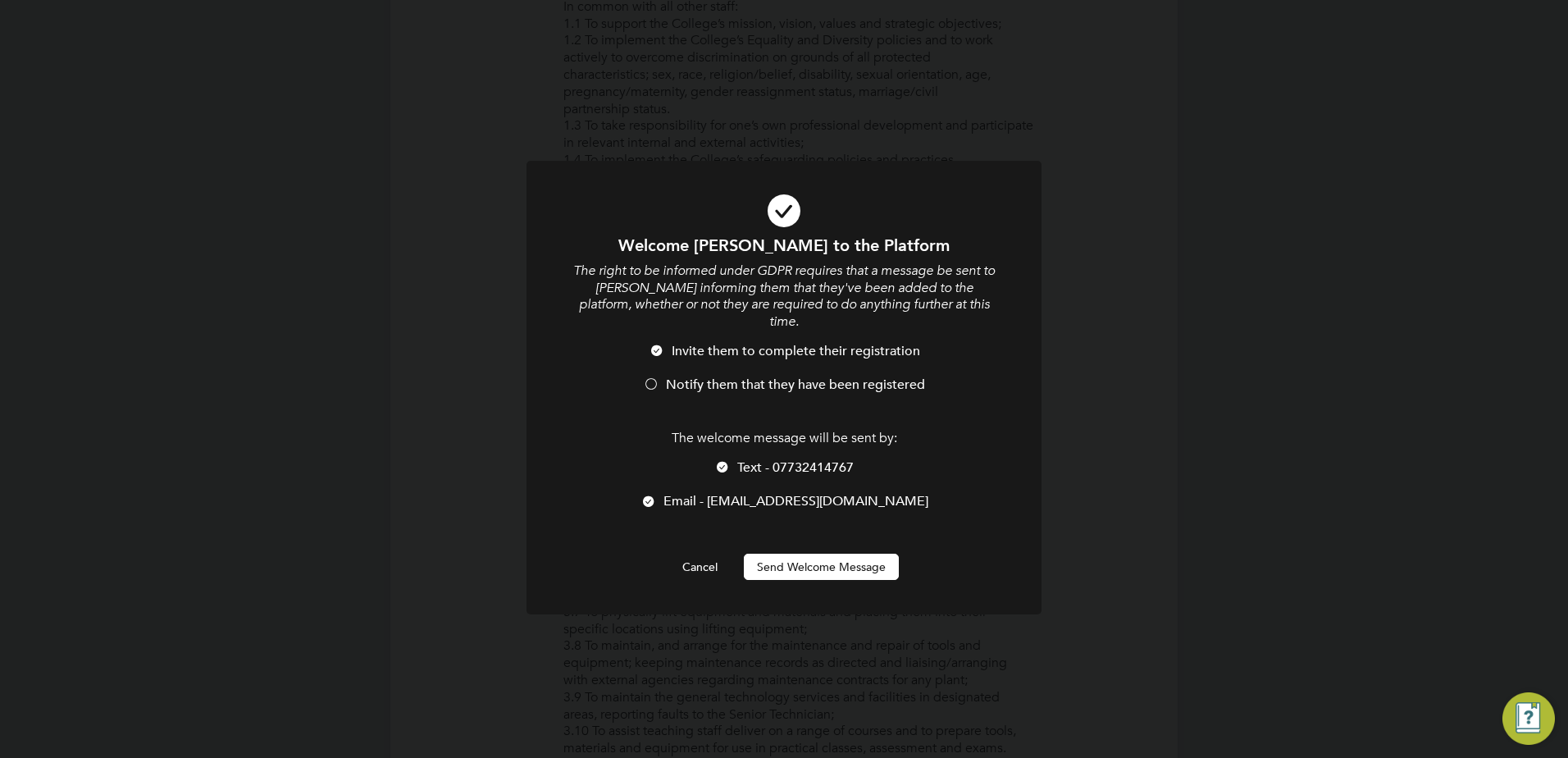
scroll to position [1396, 434]
click at [655, 377] on div at bounding box center [651, 385] width 17 height 17
click at [724, 460] on div at bounding box center [722, 468] width 17 height 17
click at [657, 495] on div at bounding box center [648, 502] width 17 height 17
click at [801, 554] on button "Send Welcome Message" at bounding box center [821, 567] width 155 height 26
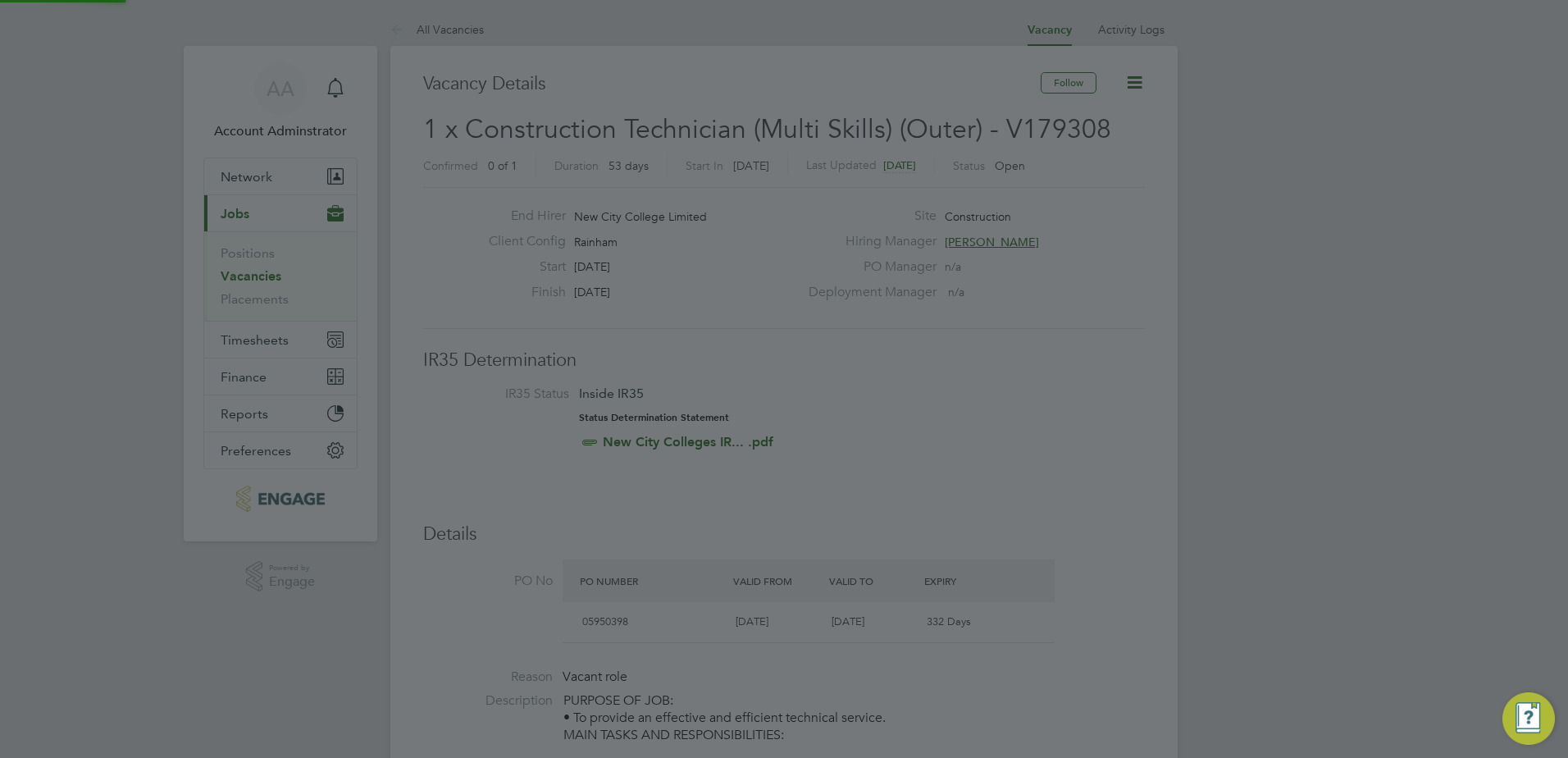
scroll to position [758, 0]
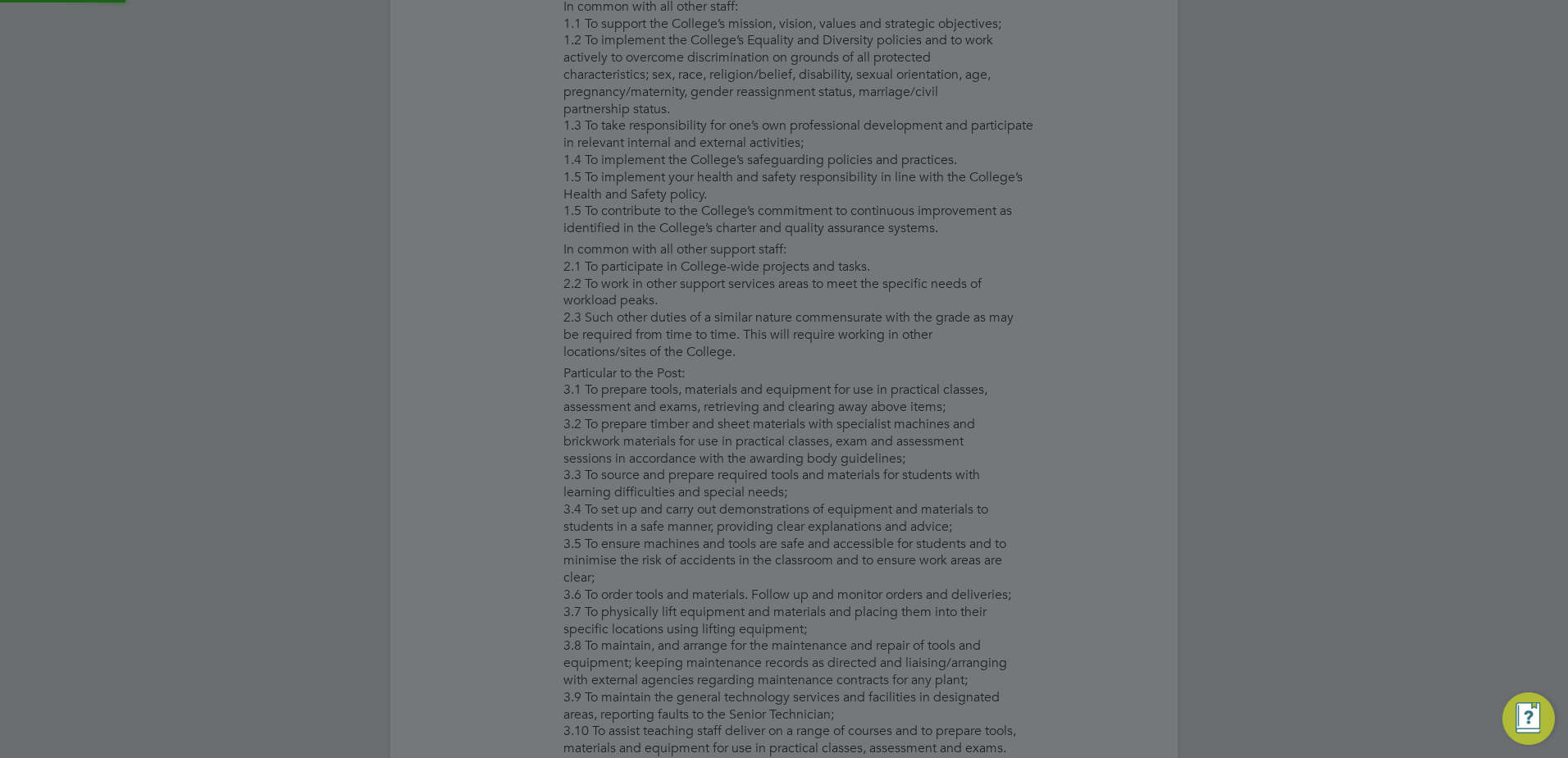
type input "Paul Archenoul (45816391)"
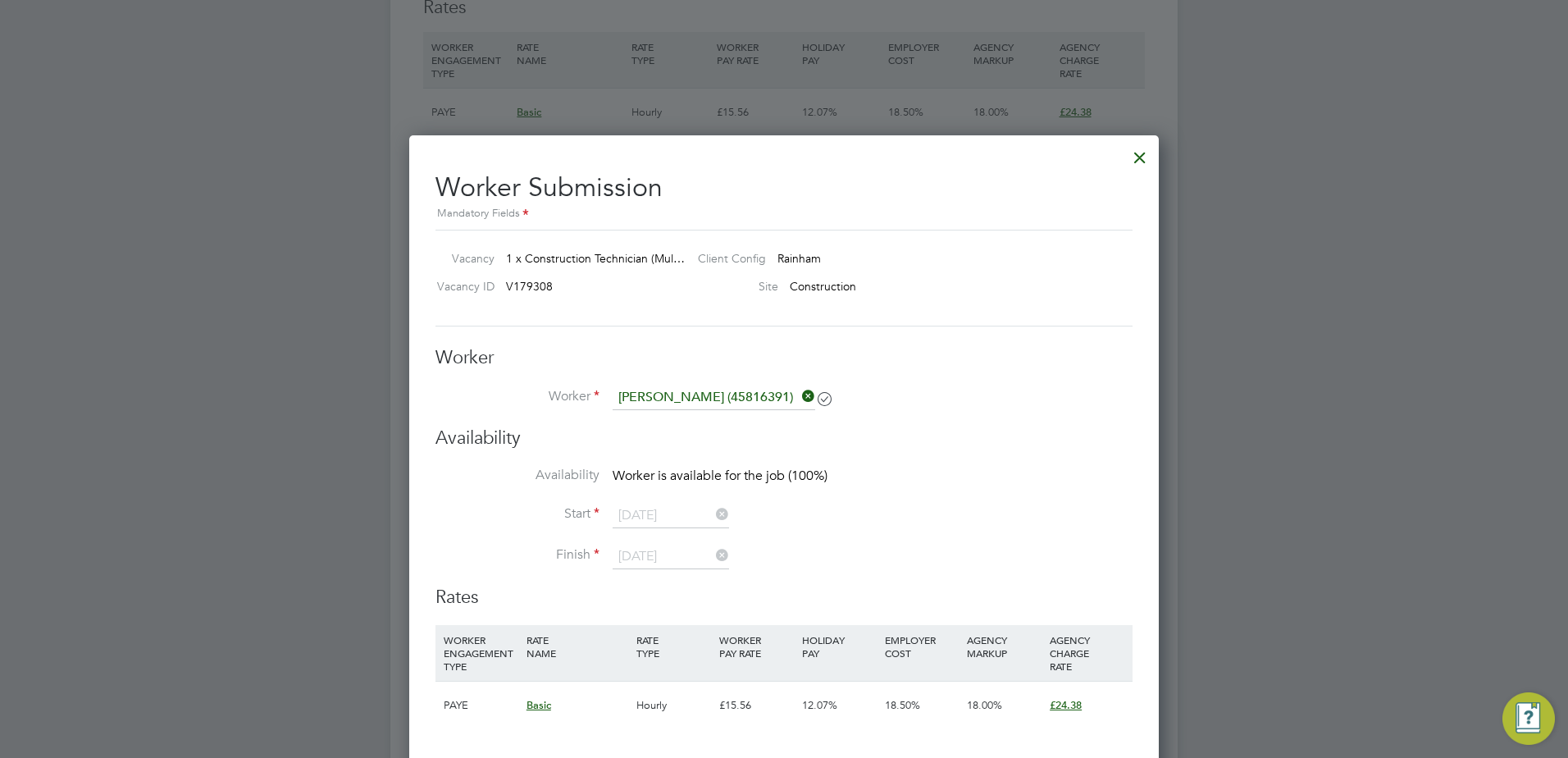
scroll to position [2586, 0]
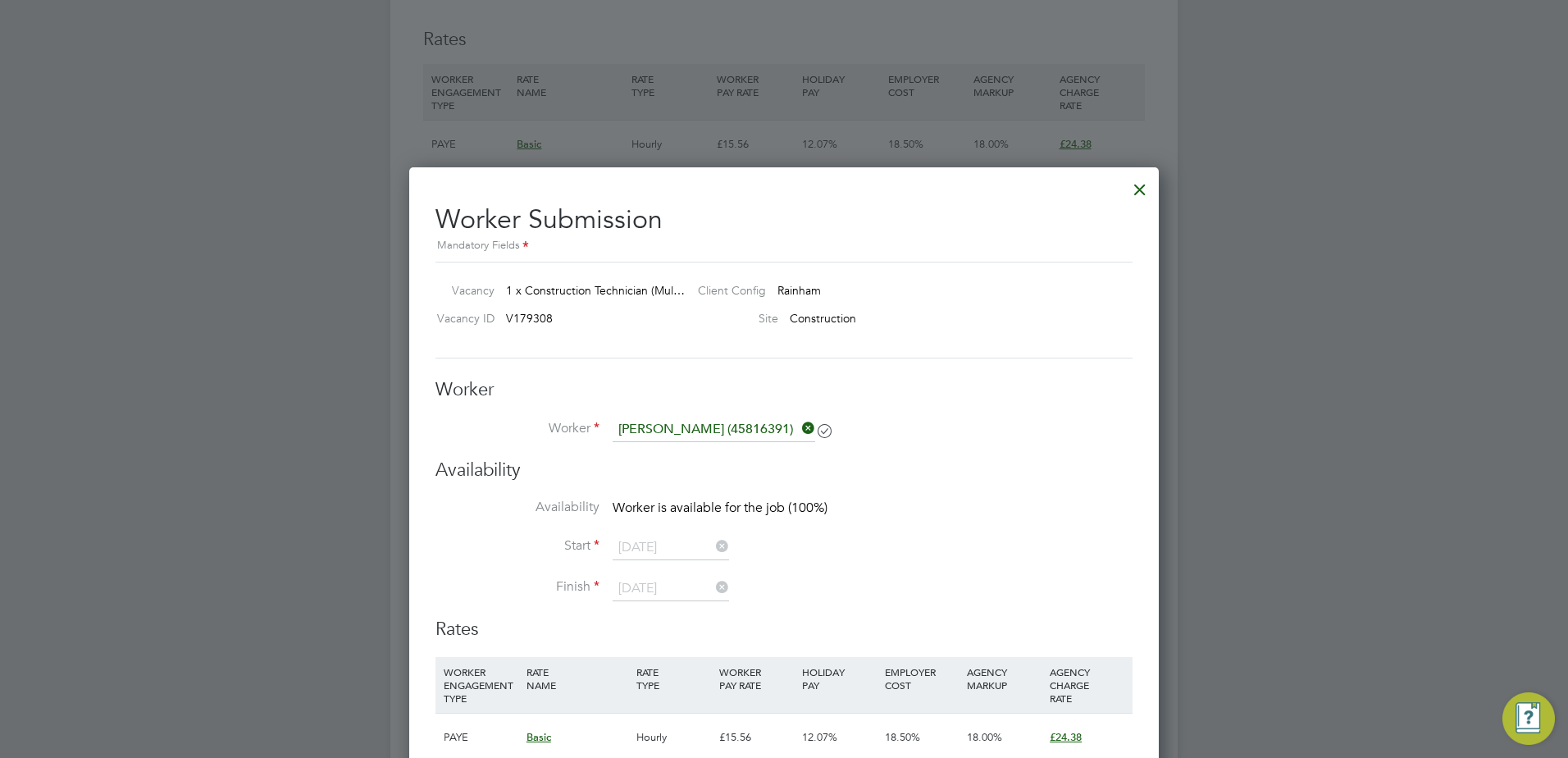
click at [798, 429] on icon at bounding box center [798, 428] width 0 height 23
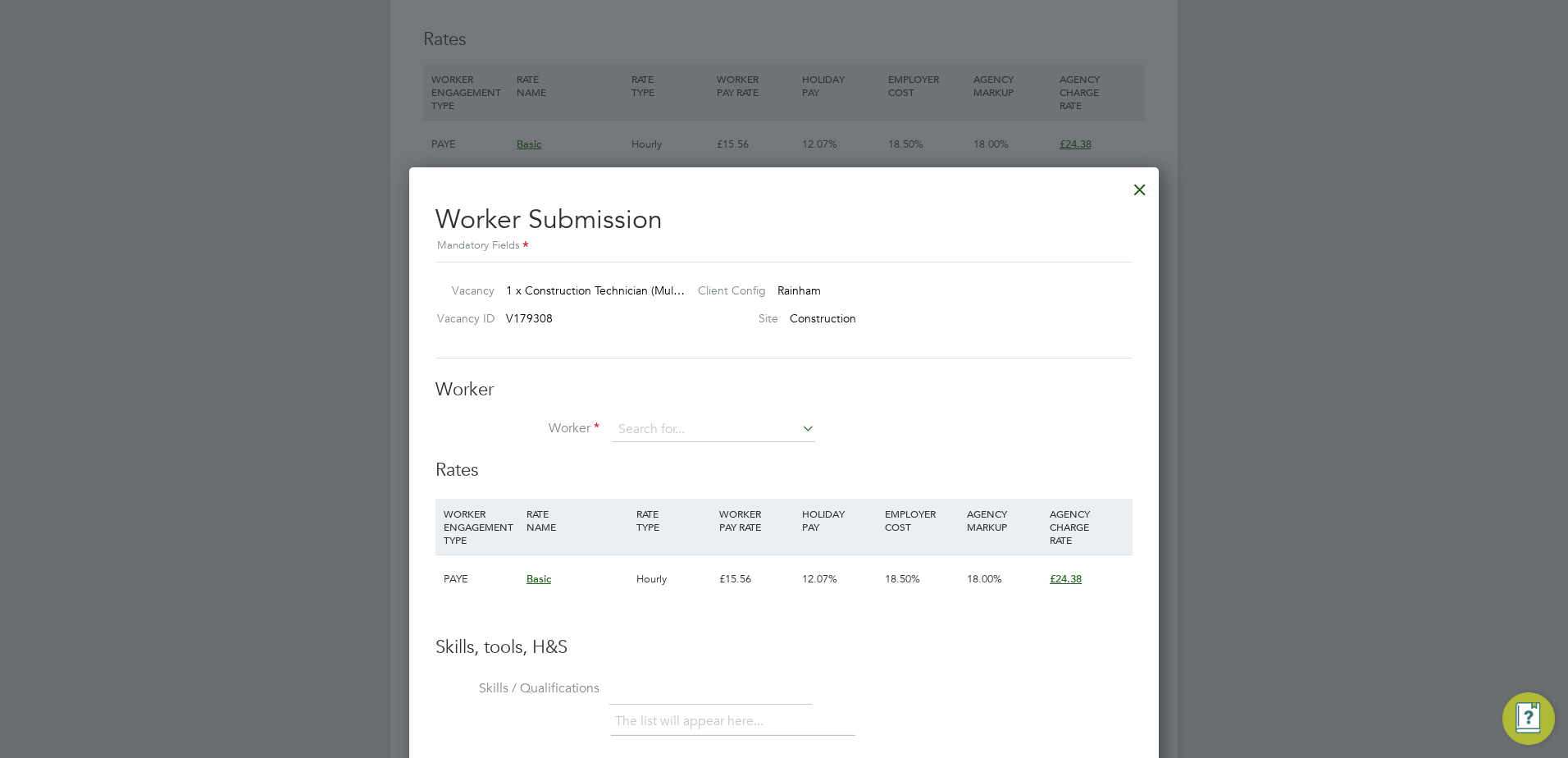
scroll to position [996, 751]
click at [764, 436] on input at bounding box center [713, 429] width 202 height 24
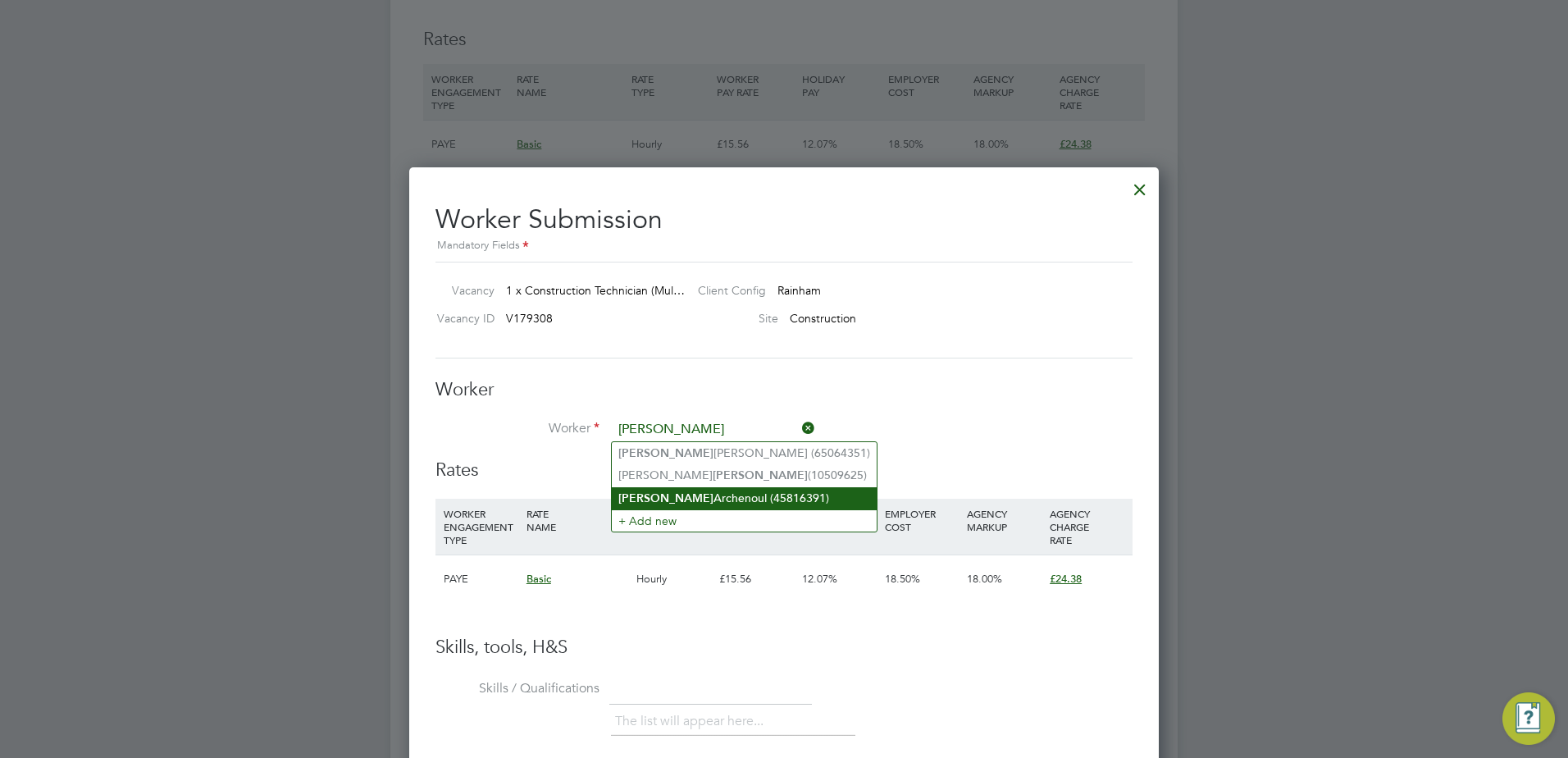
click at [696, 495] on li "Paul Archenoul (45816391)" at bounding box center [744, 498] width 265 height 22
type input "Paul Archenoul (45816391)"
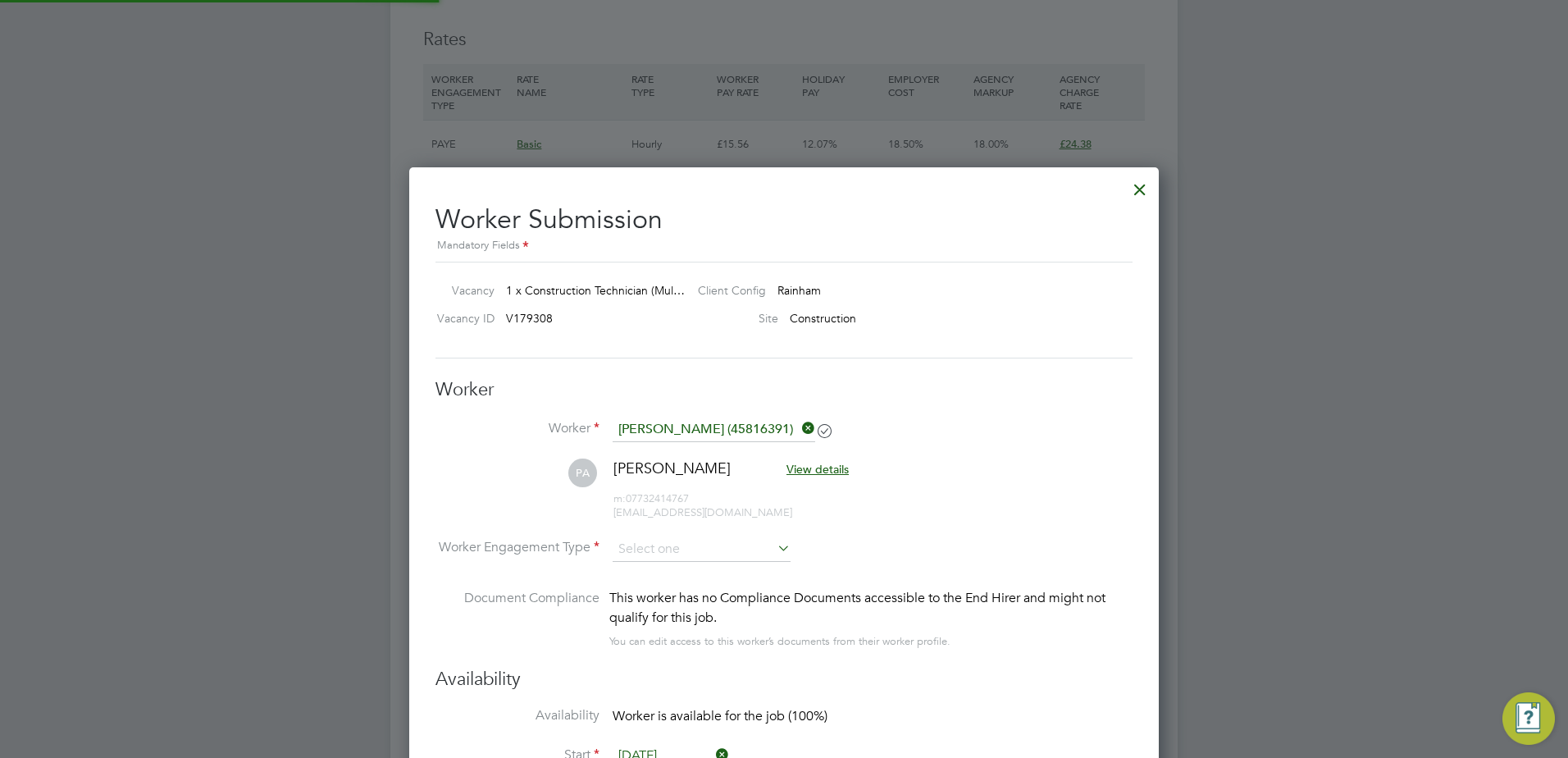
scroll to position [8, 8]
click at [737, 546] on input at bounding box center [701, 549] width 178 height 24
click at [682, 591] on li "PAYE" at bounding box center [701, 593] width 180 height 22
type input "PAYE"
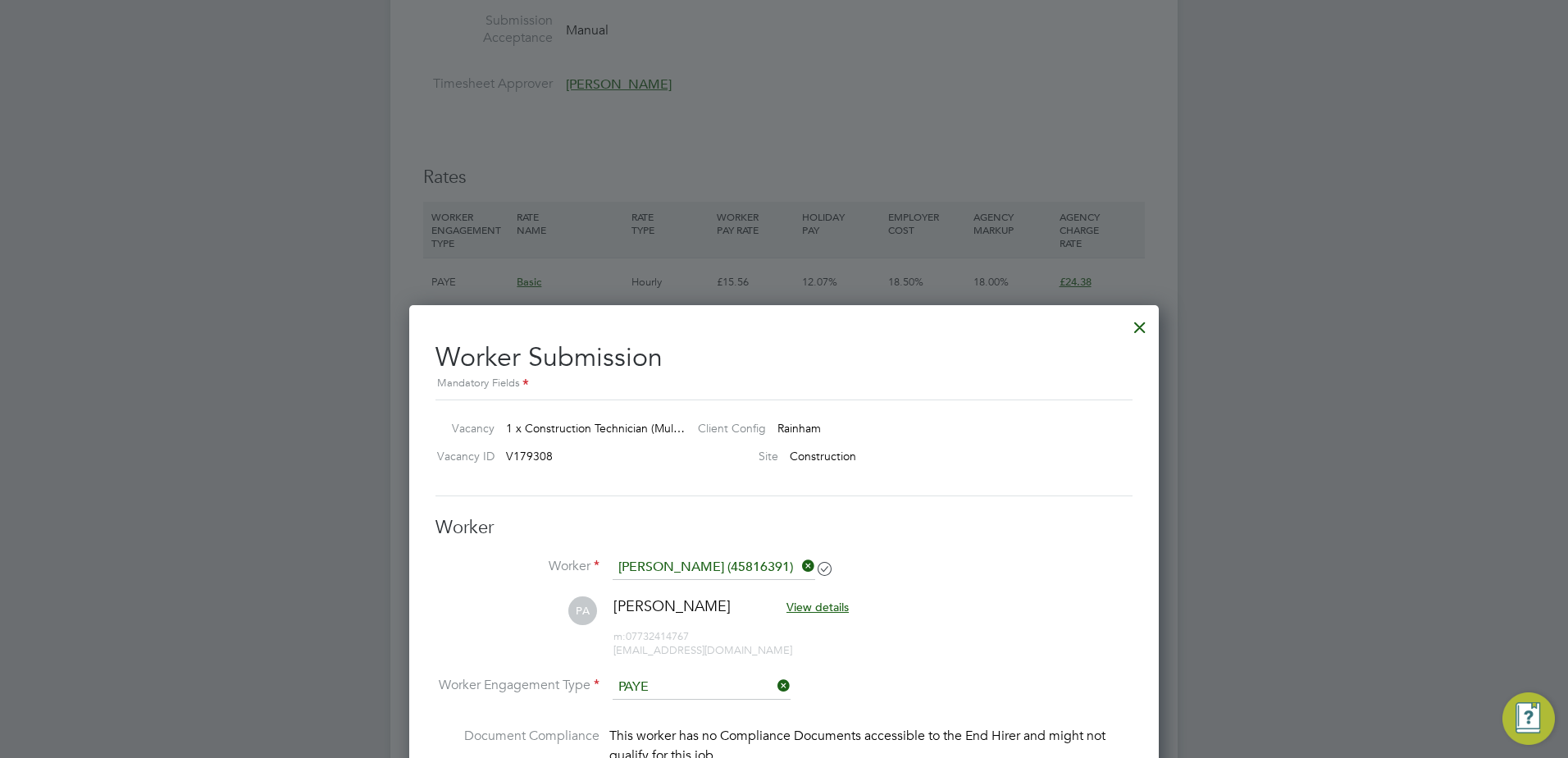
click at [1144, 329] on div at bounding box center [1140, 323] width 30 height 30
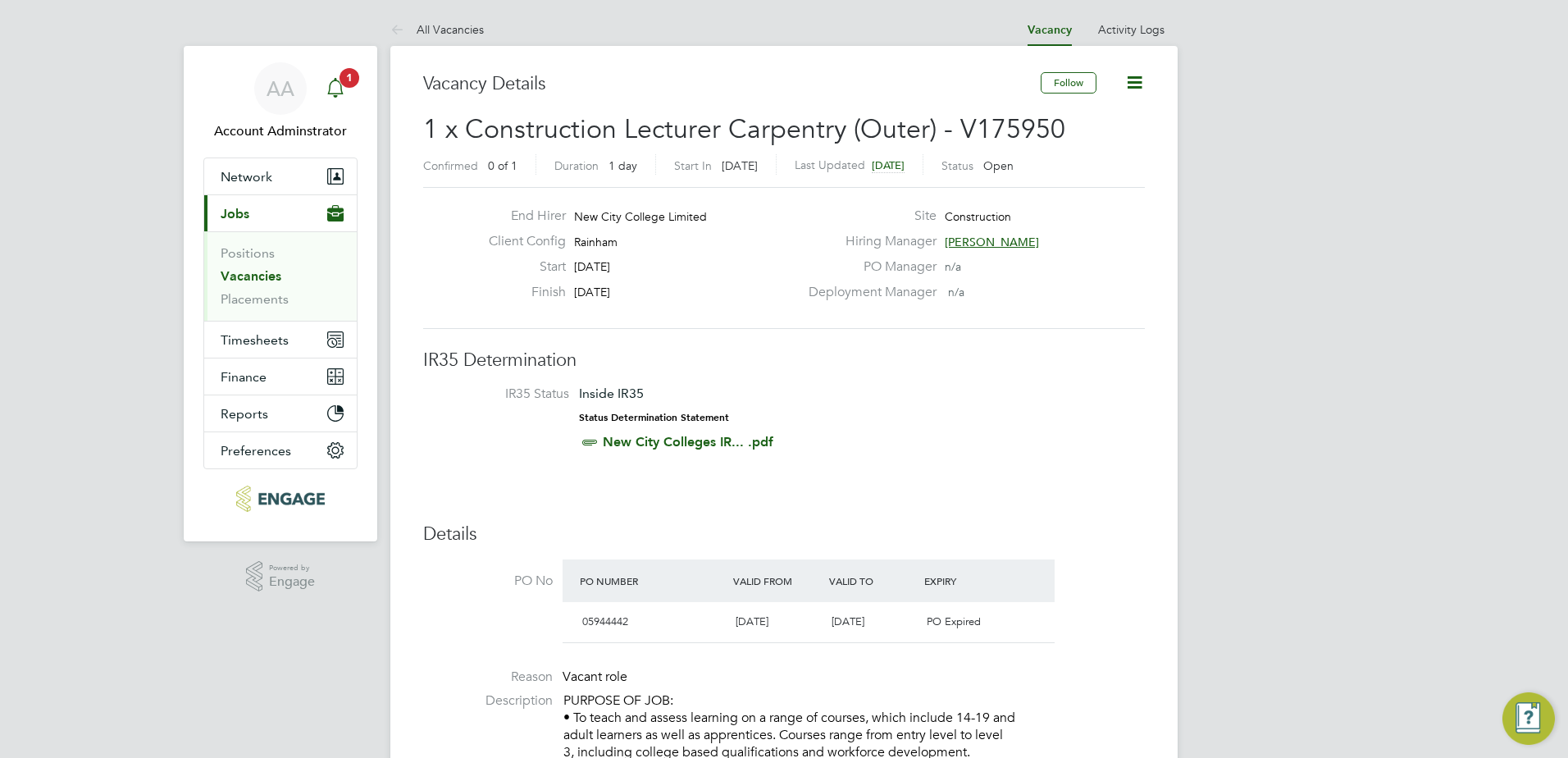
click at [332, 97] on svg-icon "Main navigation" at bounding box center [335, 88] width 20 height 20
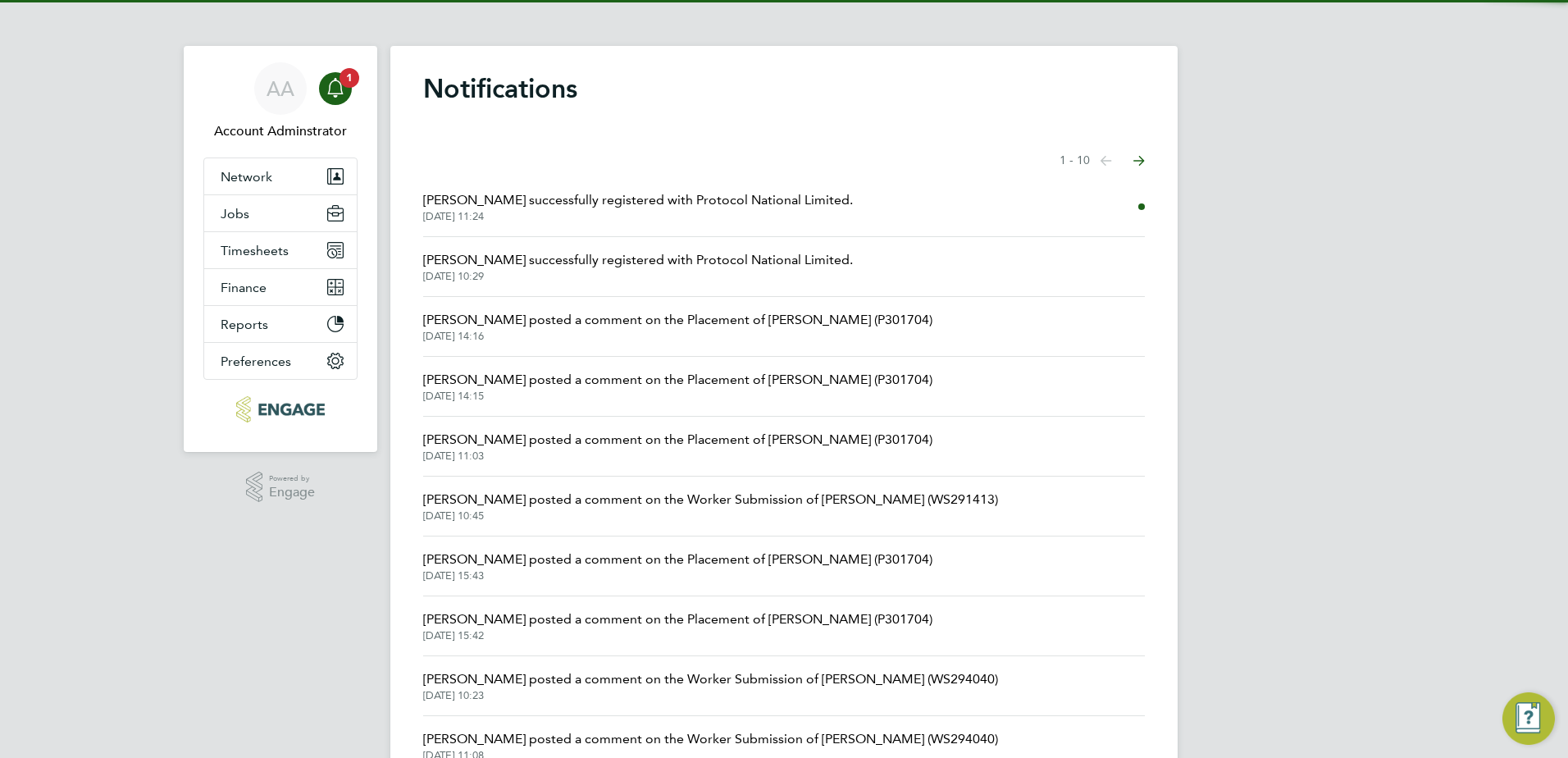
click at [959, 346] on li "Josh Boulding posted a comment on the Placement of Margaret Watkinson (P301704)…" at bounding box center [784, 327] width 722 height 60
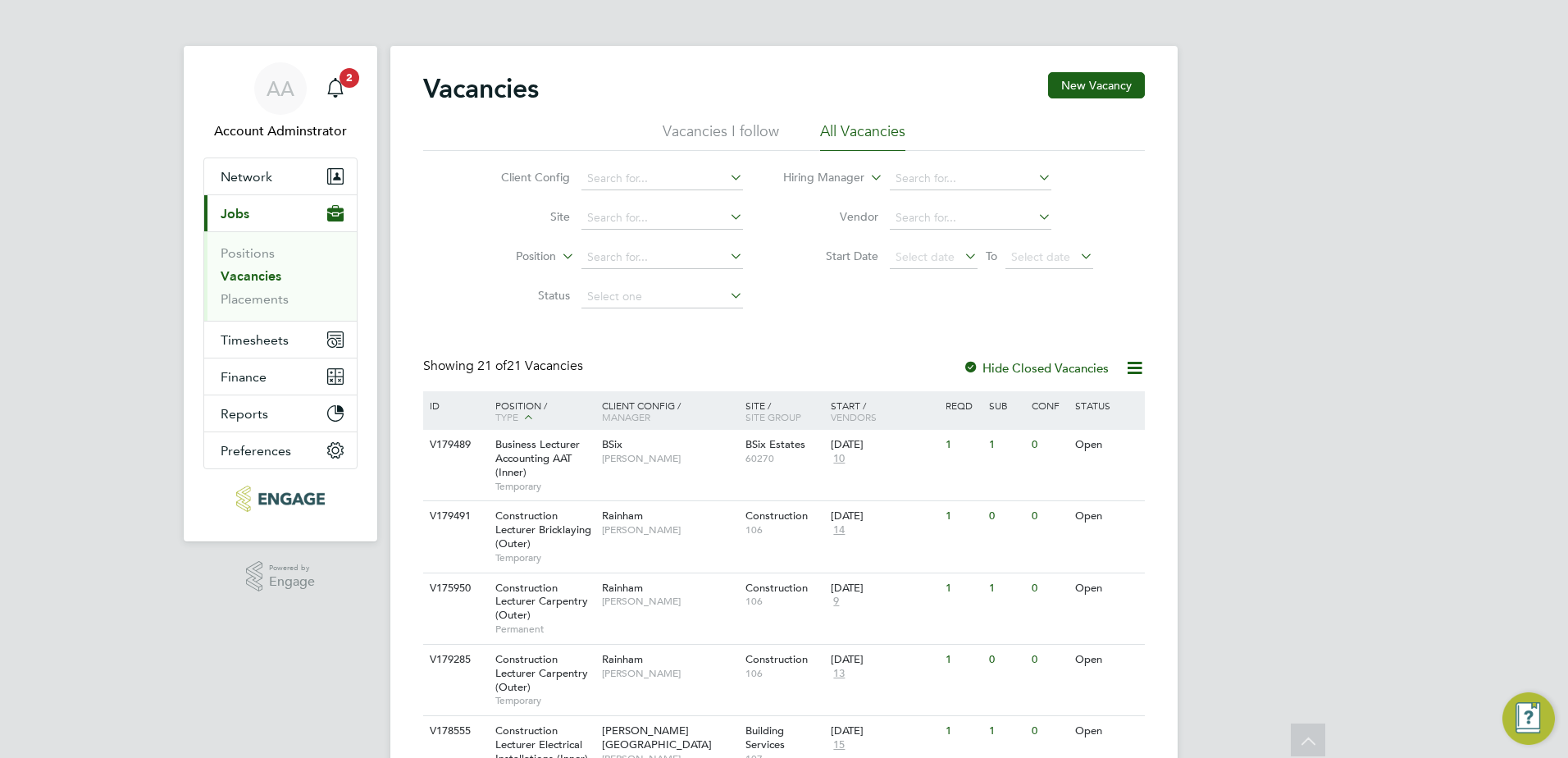
scroll to position [148, 0]
